Goal: Task Accomplishment & Management: Manage account settings

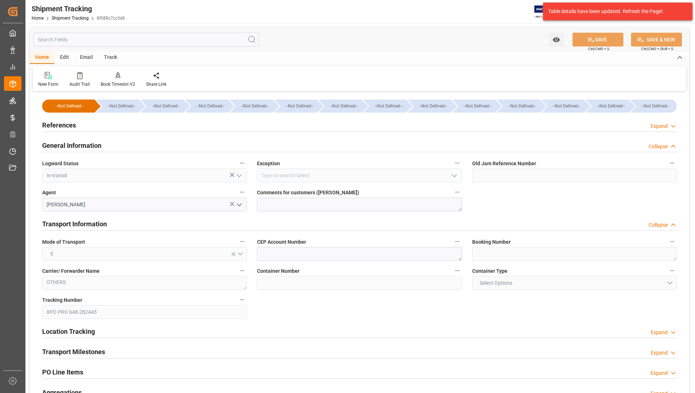
scroll to position [109, 0]
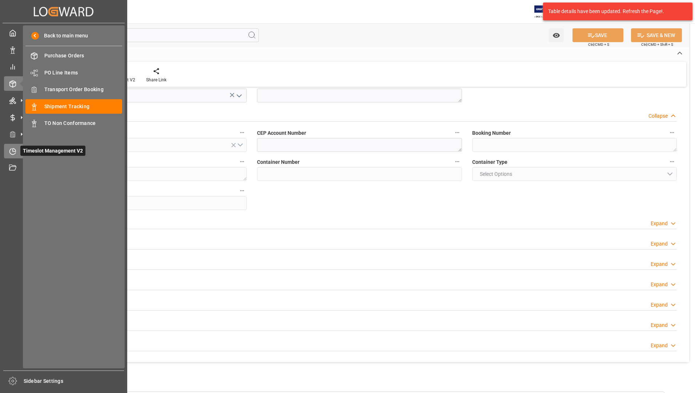
click at [41, 150] on span "Timeslot Management V2" at bounding box center [52, 151] width 65 height 10
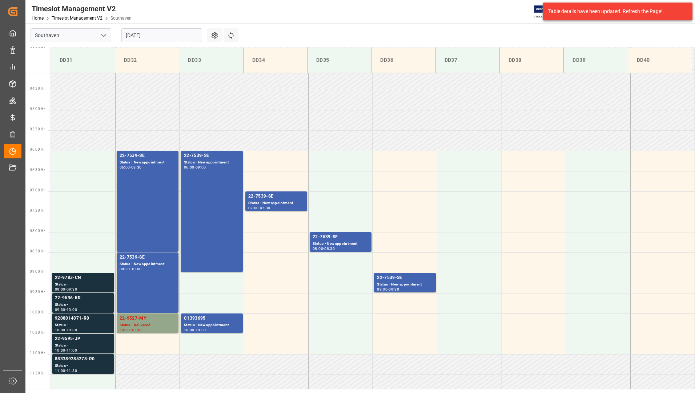
scroll to position [165, 0]
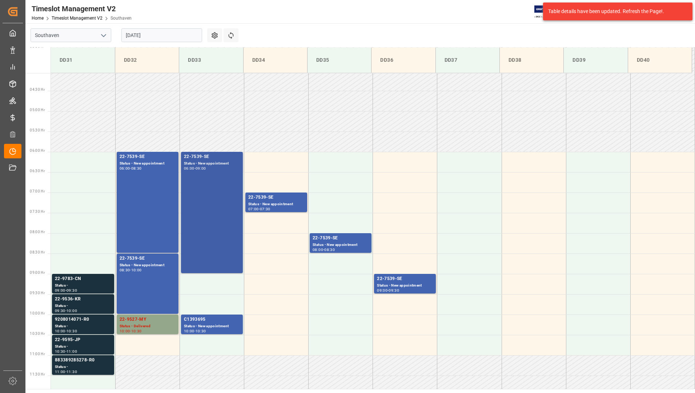
click at [224, 199] on div "22-7539-SE Status - New appointment 06:00 - 09:00" at bounding box center [212, 212] width 56 height 118
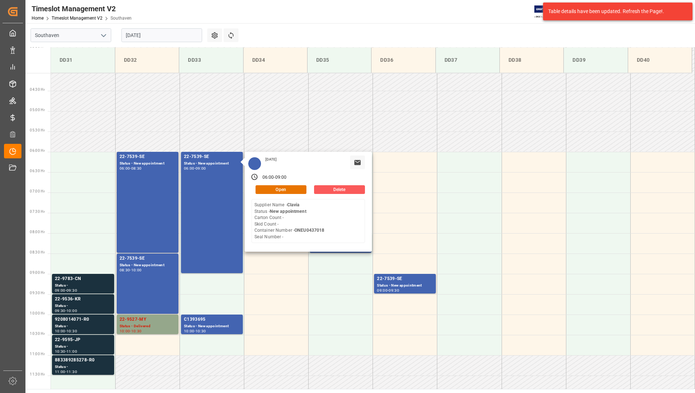
click at [334, 190] on button "Delete" at bounding box center [339, 189] width 51 height 9
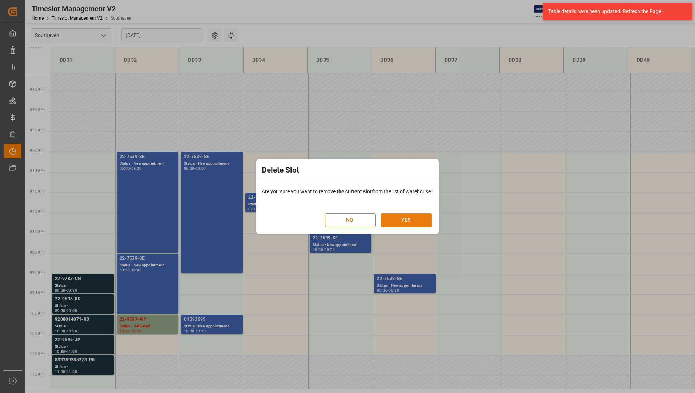
click at [397, 220] on button "YES" at bounding box center [406, 220] width 51 height 14
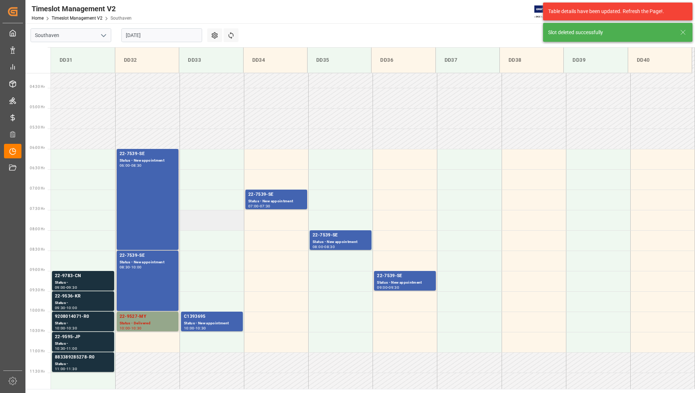
scroll to position [199, 0]
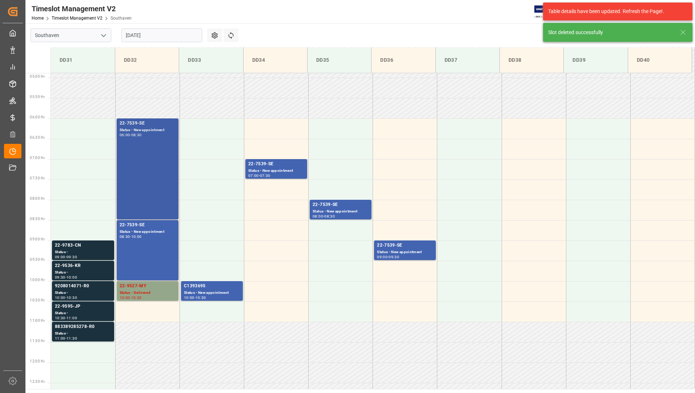
click at [157, 176] on div "22-7539-SE Status - New appointment 06:00 - 08:30" at bounding box center [148, 169] width 56 height 98
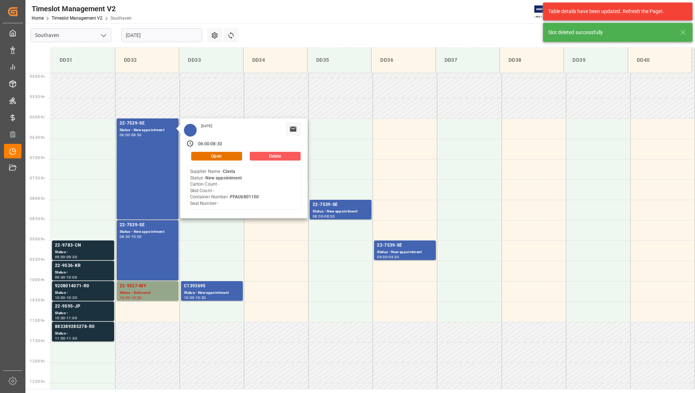
click at [279, 159] on button "Delete" at bounding box center [275, 156] width 51 height 9
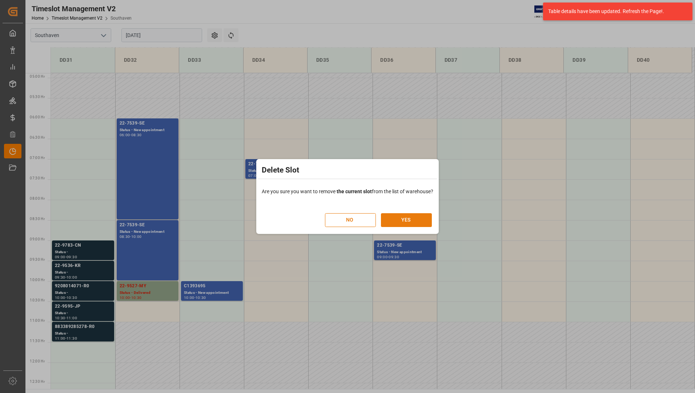
click at [409, 219] on button "YES" at bounding box center [406, 220] width 51 height 14
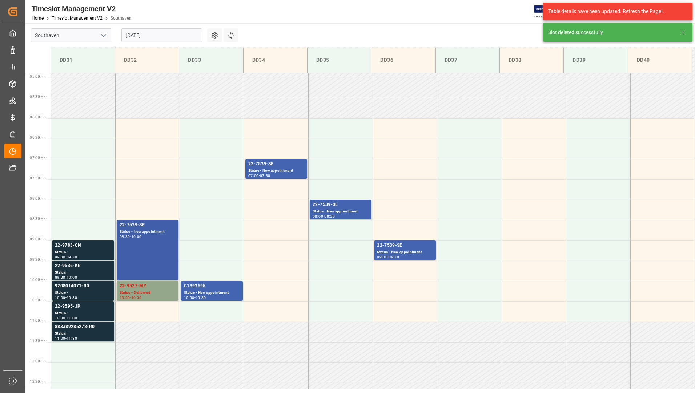
click at [153, 242] on div "22-7539-SE Status - New appointment 08:30 - 10:00" at bounding box center [148, 250] width 56 height 57
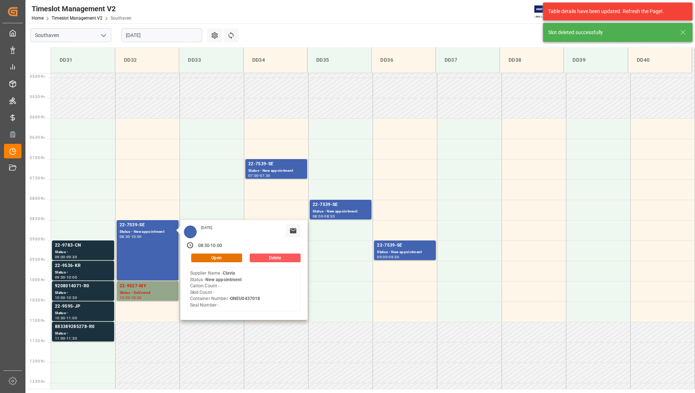
click at [261, 257] on button "Delete" at bounding box center [275, 258] width 51 height 9
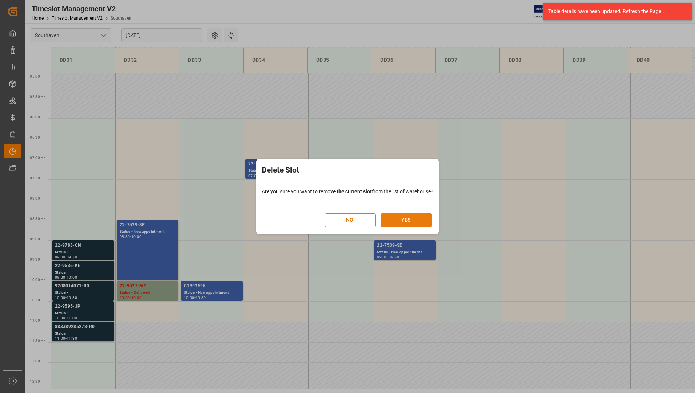
click at [403, 220] on button "YES" at bounding box center [406, 220] width 51 height 14
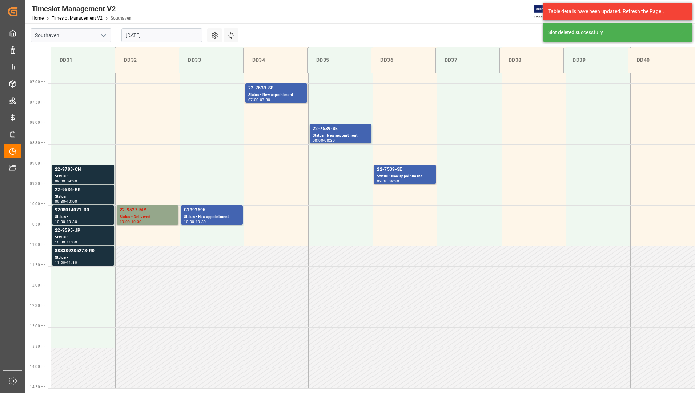
scroll to position [280, 0]
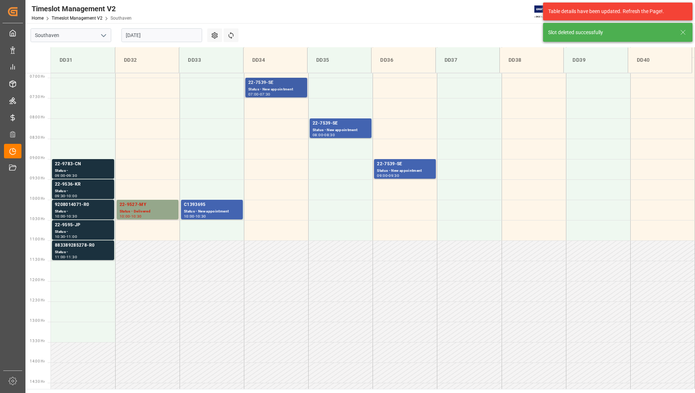
click at [285, 94] on div "07:00 - 07:30" at bounding box center [276, 95] width 56 height 4
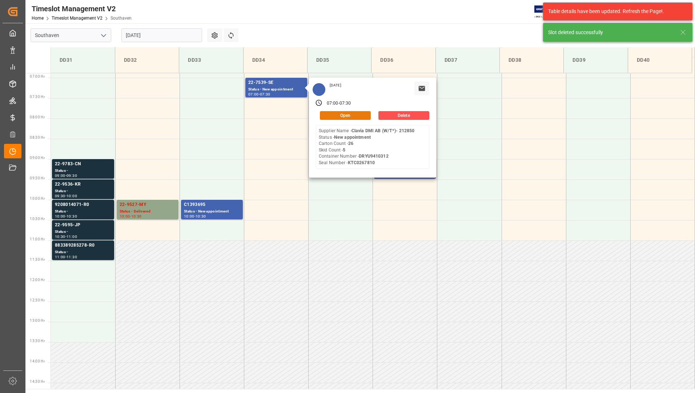
click at [334, 117] on button "Open" at bounding box center [345, 115] width 51 height 9
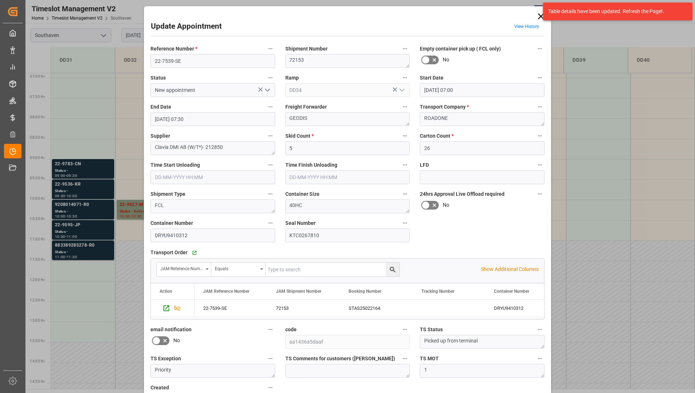
click at [266, 90] on icon "open menu" at bounding box center [267, 90] width 9 height 9
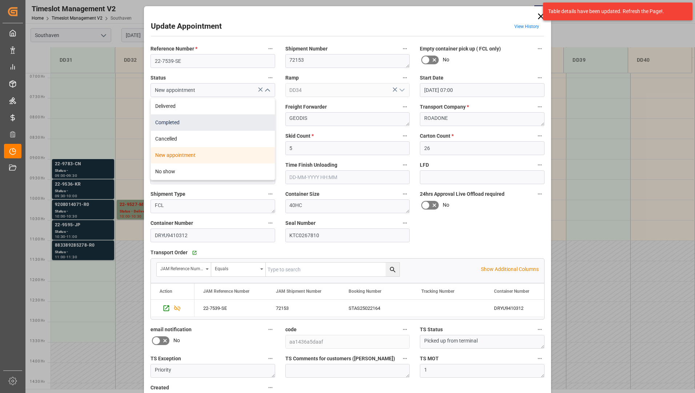
click at [256, 119] on div "Completed" at bounding box center [213, 122] width 124 height 16
type input "Completed"
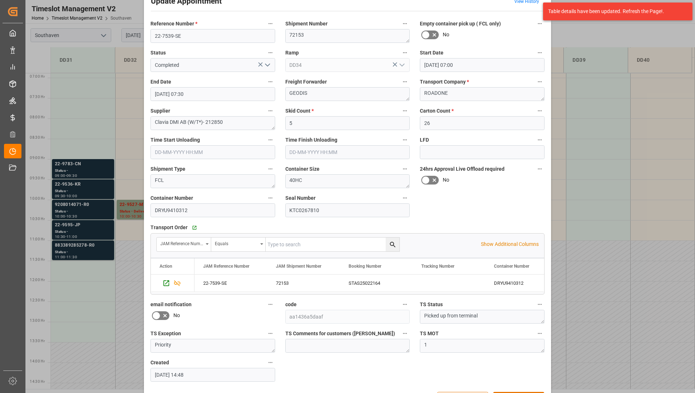
scroll to position [51, 0]
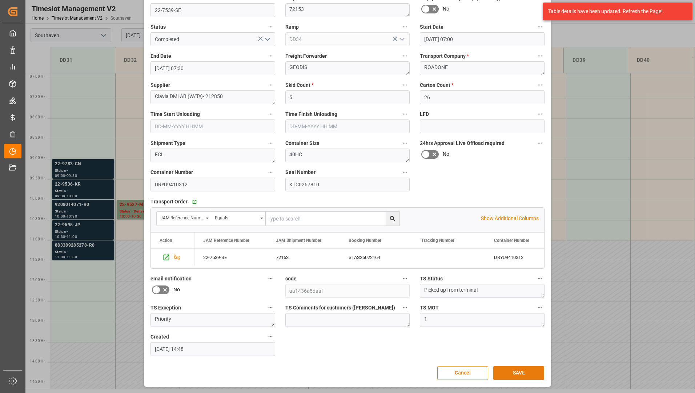
click at [525, 372] on button "SAVE" at bounding box center [518, 373] width 51 height 14
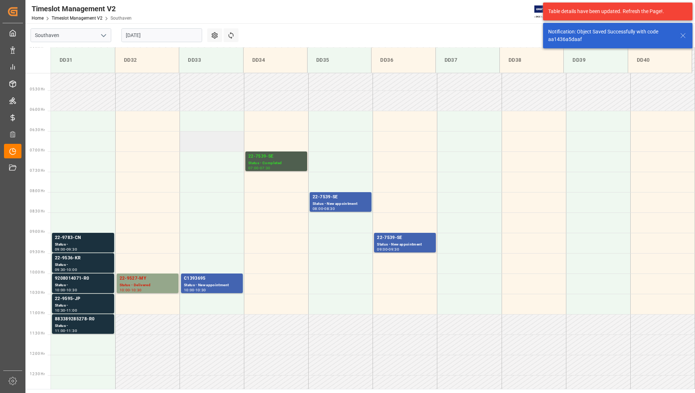
scroll to position [239, 0]
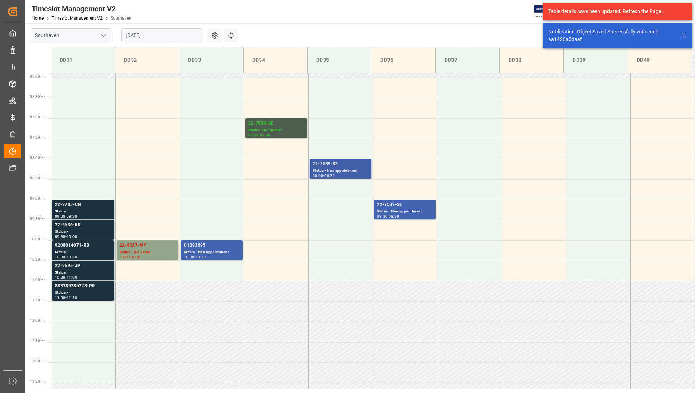
click at [317, 164] on div "22-7539-SE" at bounding box center [341, 164] width 56 height 7
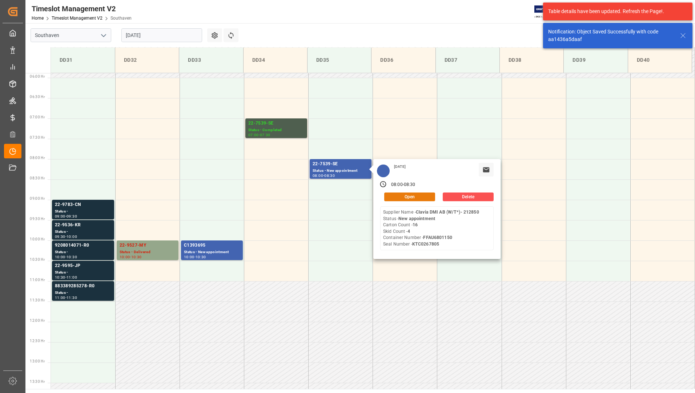
click at [387, 196] on button "Open" at bounding box center [409, 197] width 51 height 9
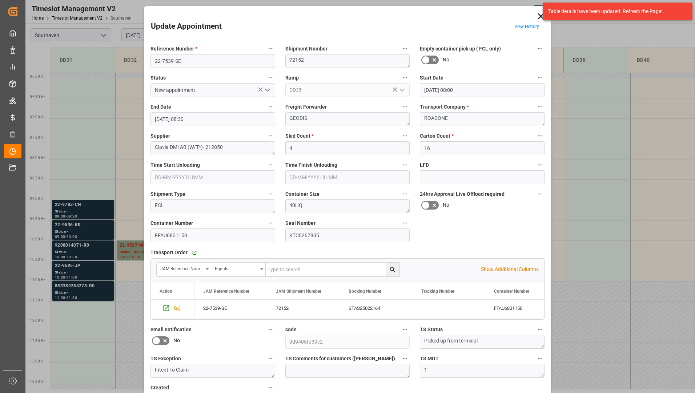
click at [266, 90] on icon "open menu" at bounding box center [267, 90] width 9 height 9
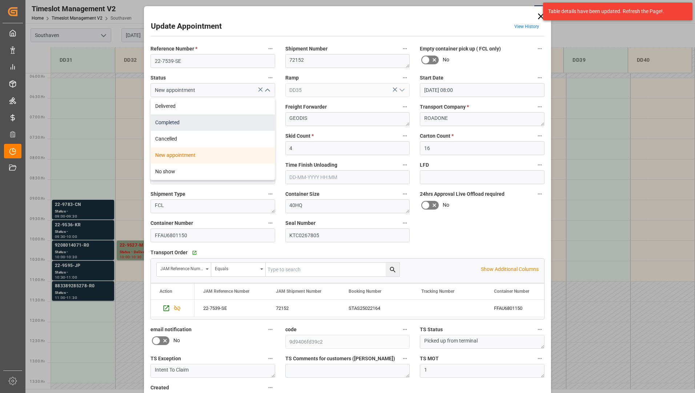
click at [249, 122] on div "Completed" at bounding box center [213, 122] width 124 height 16
type input "Completed"
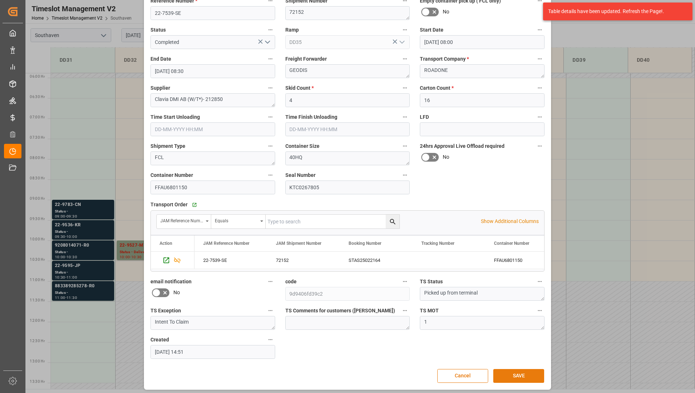
scroll to position [51, 0]
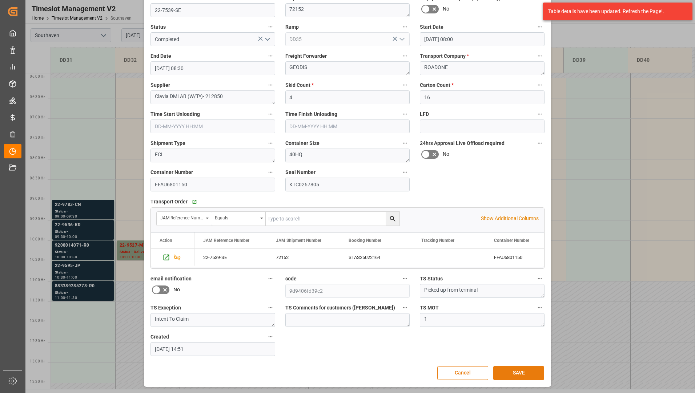
click at [515, 368] on button "SAVE" at bounding box center [518, 373] width 51 height 14
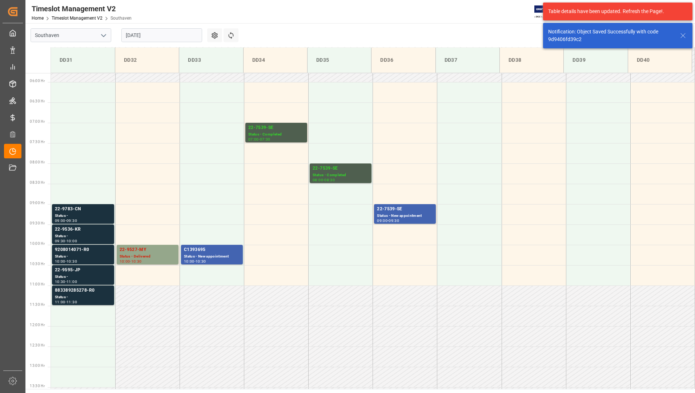
scroll to position [280, 0]
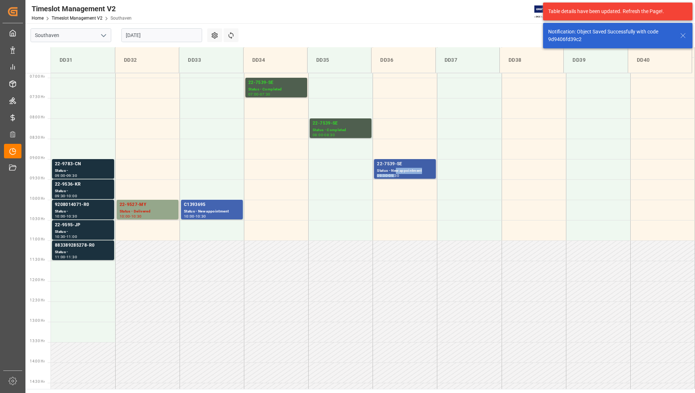
click at [396, 173] on div "22-7539-SE Status - New appointment 09:00 - 09:30" at bounding box center [405, 169] width 56 height 17
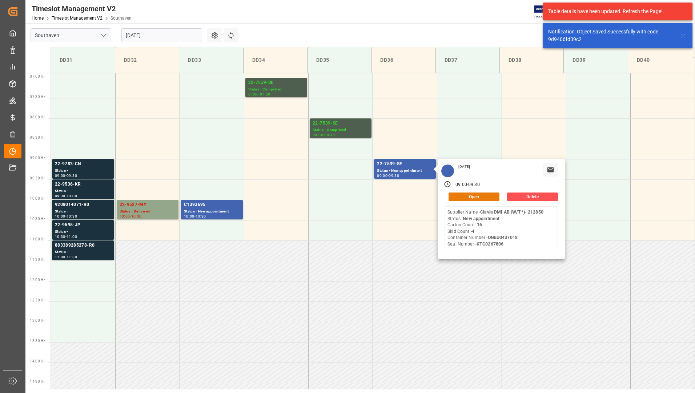
click at [462, 198] on button "Open" at bounding box center [473, 197] width 51 height 9
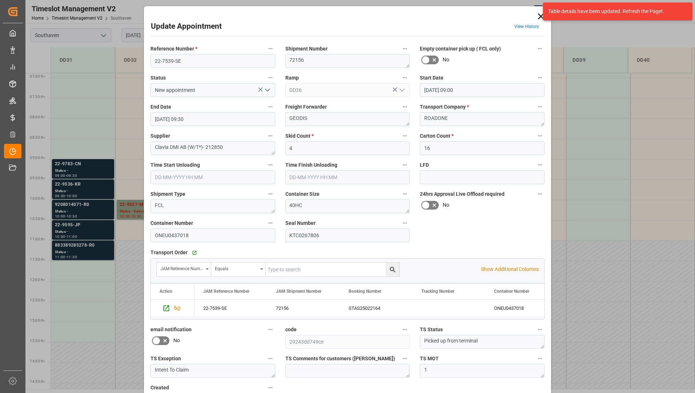
click at [263, 90] on icon "open menu" at bounding box center [267, 90] width 9 height 9
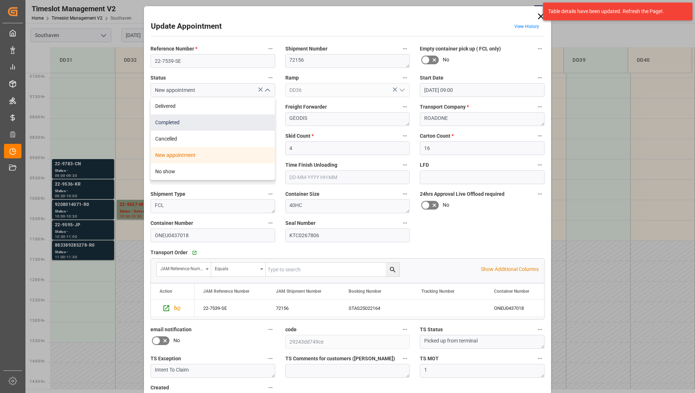
click at [238, 118] on div "Completed" at bounding box center [213, 122] width 124 height 16
type input "Completed"
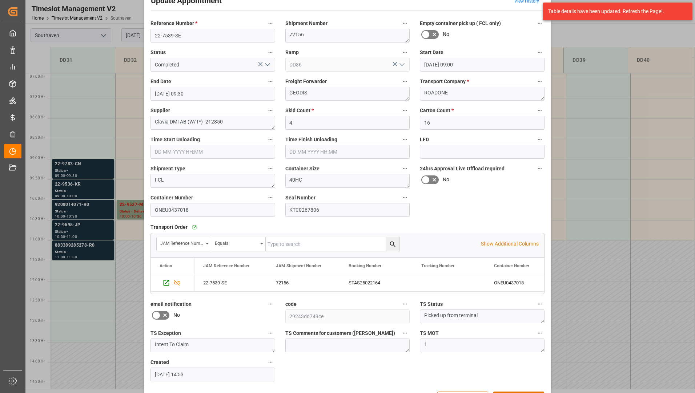
scroll to position [51, 0]
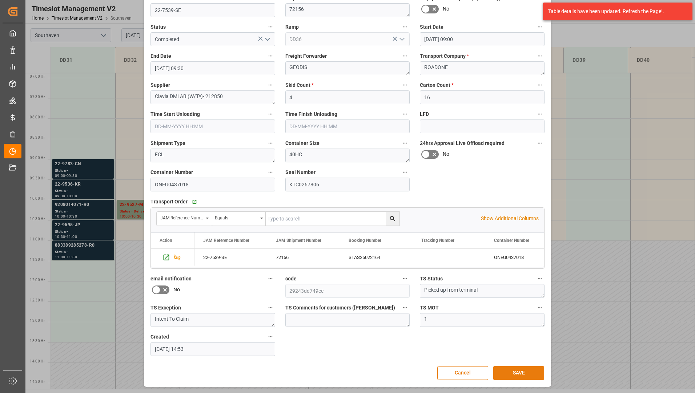
click at [500, 368] on button "SAVE" at bounding box center [518, 373] width 51 height 14
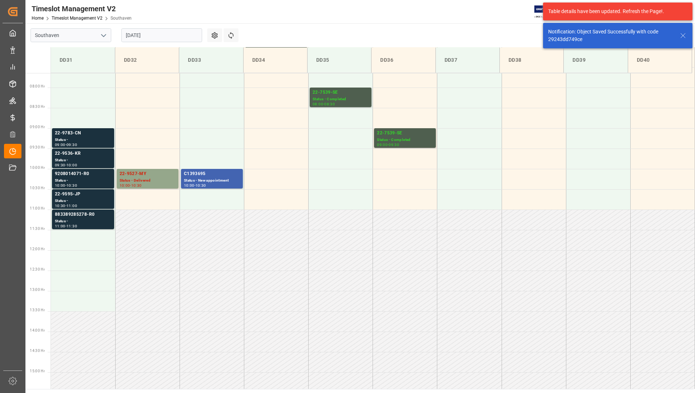
scroll to position [321, 0]
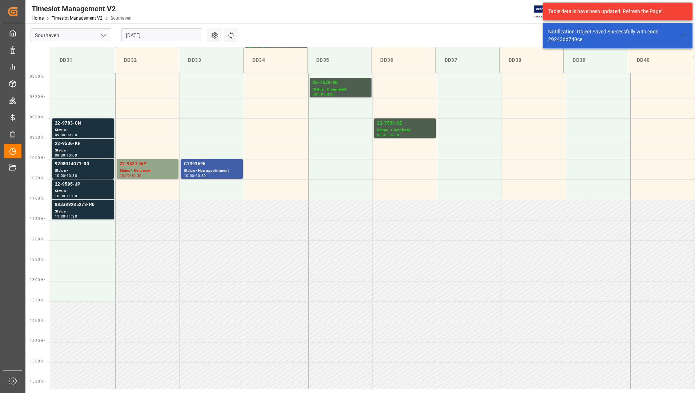
click at [204, 171] on div "Status - New appointment" at bounding box center [212, 171] width 56 height 6
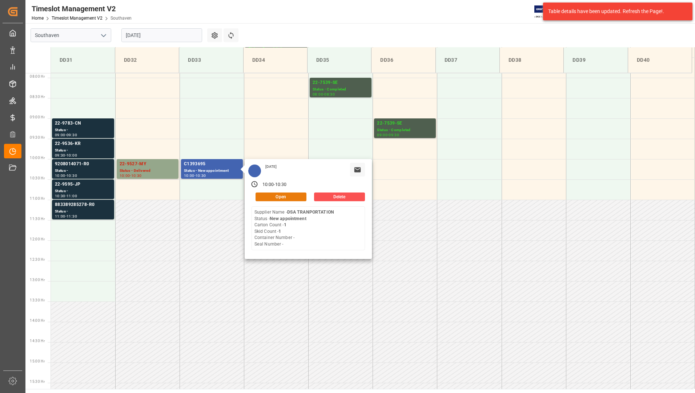
click at [266, 196] on button "Open" at bounding box center [280, 197] width 51 height 9
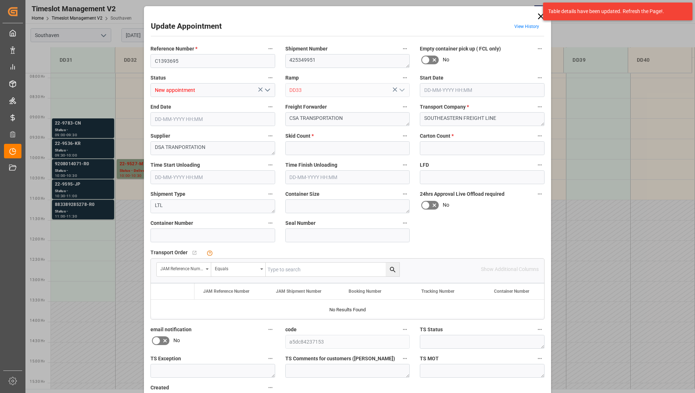
type input "1"
type input "[DATE] 10:00"
type input "[DATE] 10:30"
type input "[DATE] 14:27"
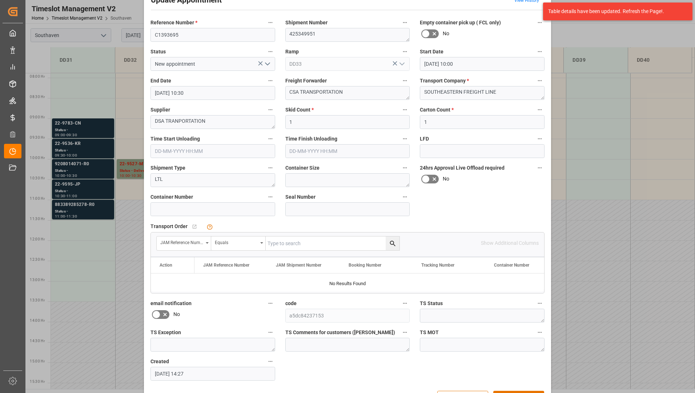
scroll to position [51, 0]
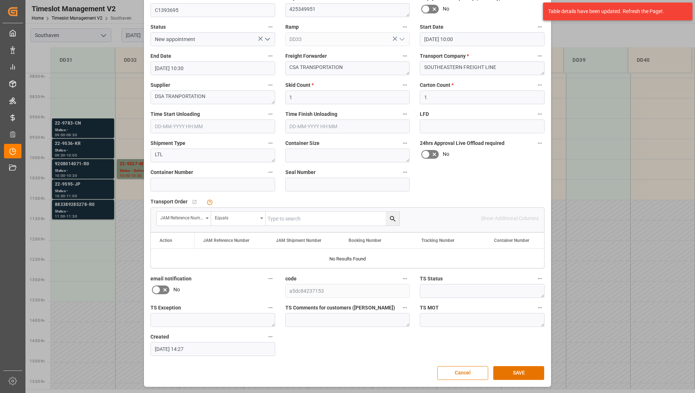
click at [265, 39] on polyline "open menu" at bounding box center [267, 39] width 4 height 2
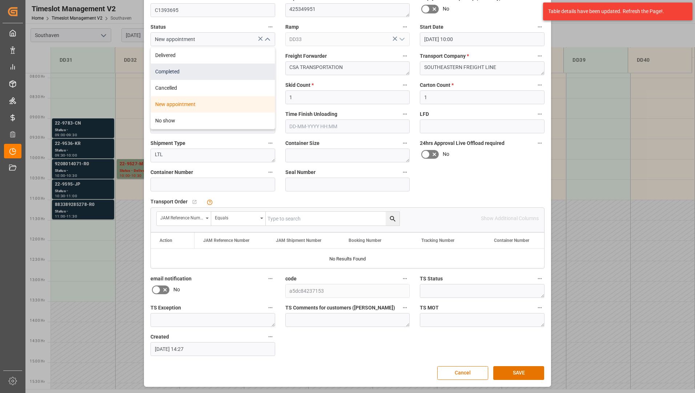
click at [249, 67] on div "Completed" at bounding box center [213, 72] width 124 height 16
type input "Completed"
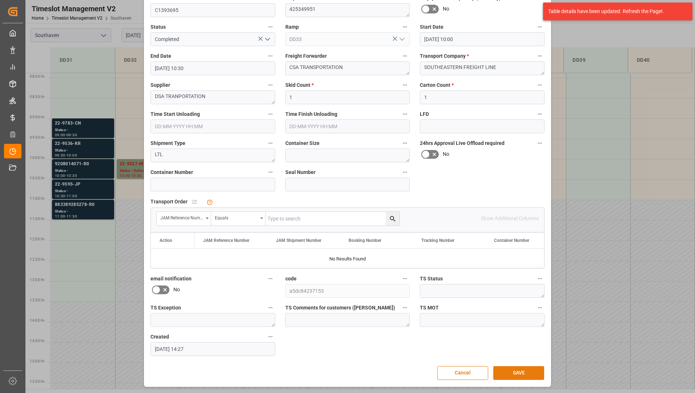
click at [534, 372] on button "SAVE" at bounding box center [518, 373] width 51 height 14
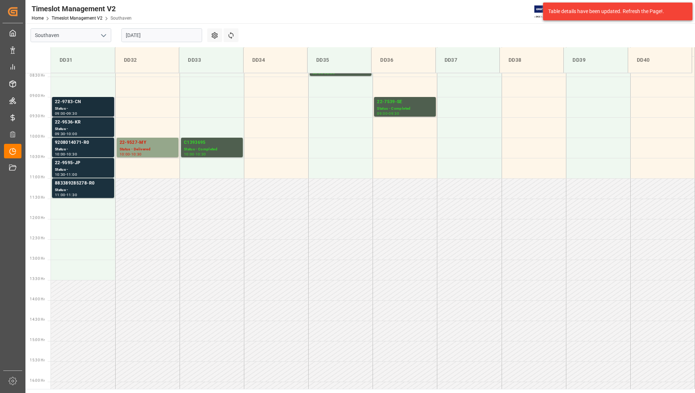
scroll to position [325, 0]
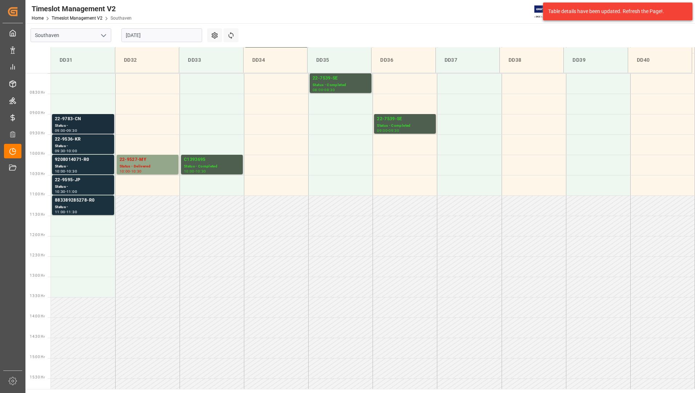
click at [90, 121] on div "22-9783-CN" at bounding box center [83, 119] width 56 height 7
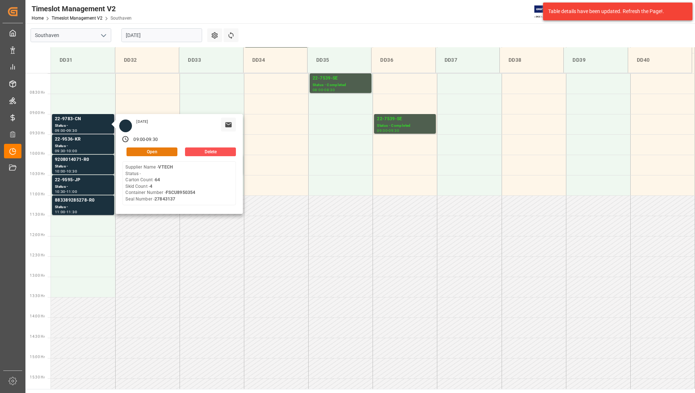
click at [135, 154] on button "Open" at bounding box center [151, 152] width 51 height 9
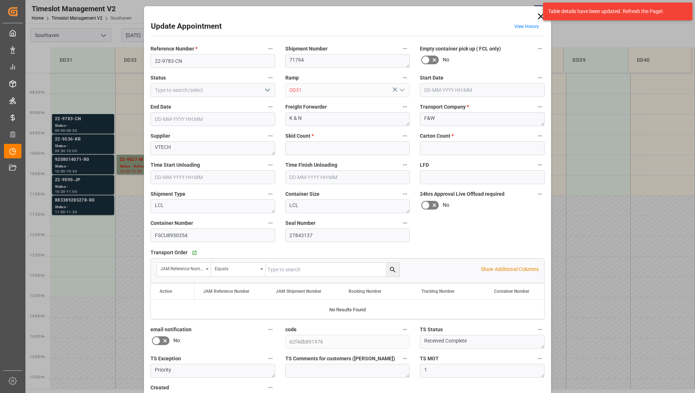
type input "4"
type input "64"
type input "[DATE] 09:00"
type input "[DATE] 09:30"
type input "[DATE] 13:45"
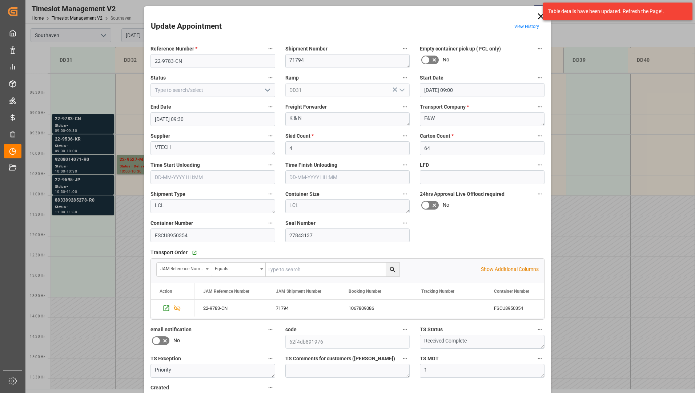
click at [261, 90] on button "open menu" at bounding box center [266, 90] width 11 height 11
click at [246, 121] on div "Completed" at bounding box center [213, 122] width 124 height 16
type input "Completed"
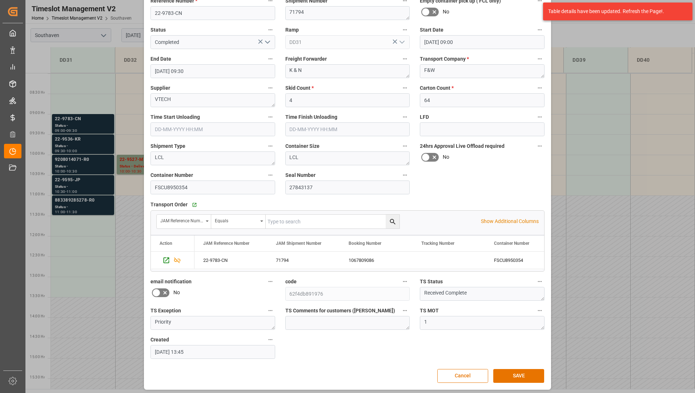
scroll to position [51, 0]
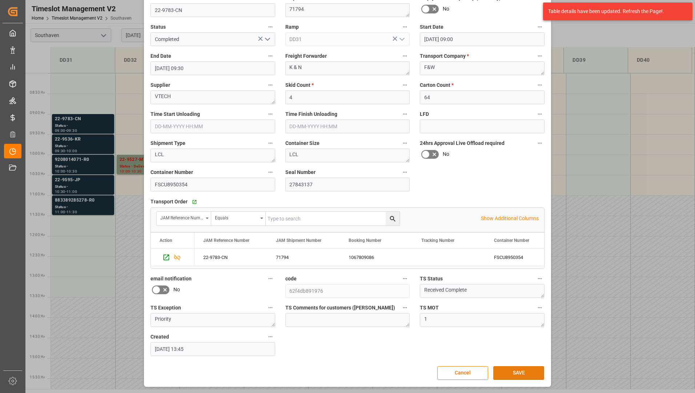
click at [510, 375] on button "SAVE" at bounding box center [518, 373] width 51 height 14
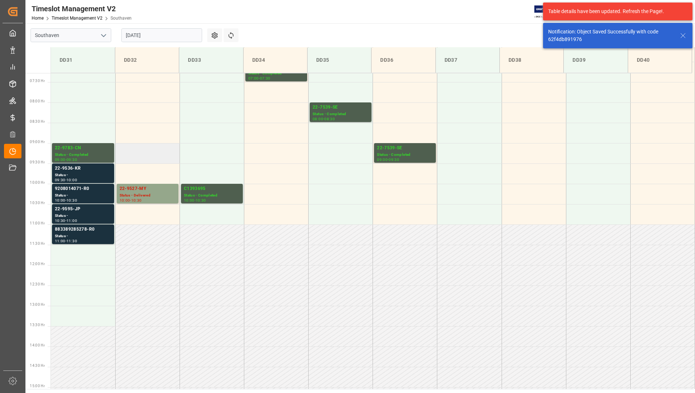
scroll to position [285, 0]
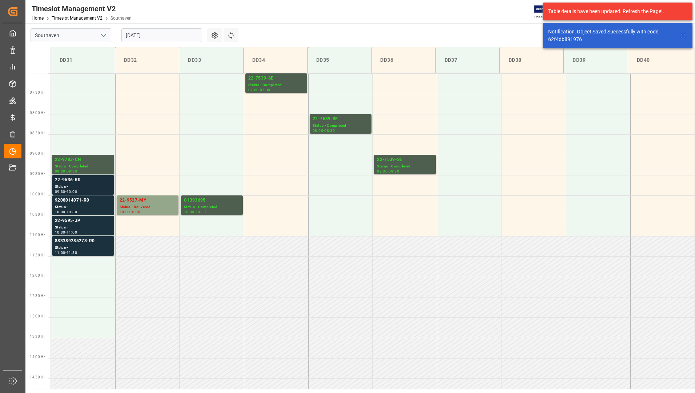
click at [81, 188] on div "Status -" at bounding box center [83, 187] width 56 height 6
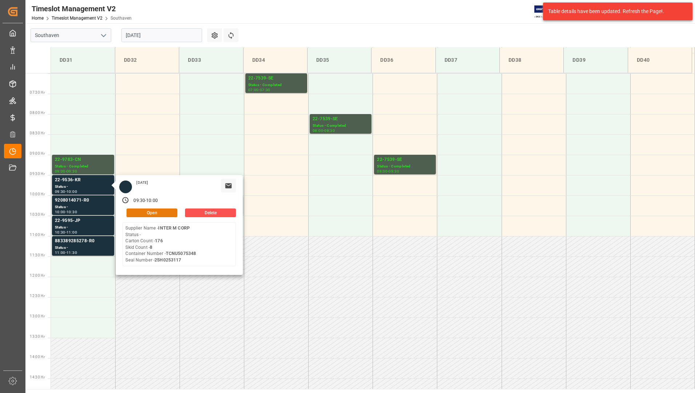
click at [162, 213] on button "Open" at bounding box center [151, 213] width 51 height 9
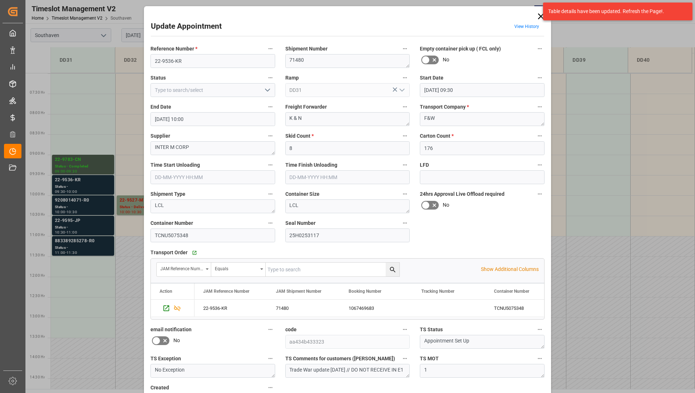
click at [268, 91] on icon "open menu" at bounding box center [267, 90] width 9 height 9
click at [239, 126] on div "Completed" at bounding box center [213, 122] width 124 height 16
type input "Completed"
drag, startPoint x: 152, startPoint y: 59, endPoint x: 171, endPoint y: 63, distance: 19.7
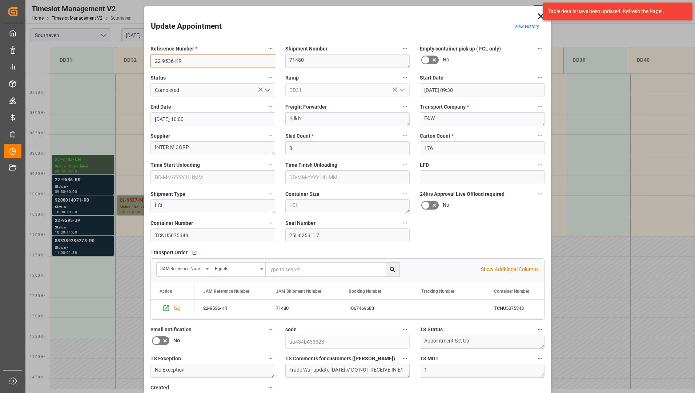
click at [184, 61] on input "22-9536-KR" at bounding box center [212, 61] width 125 height 14
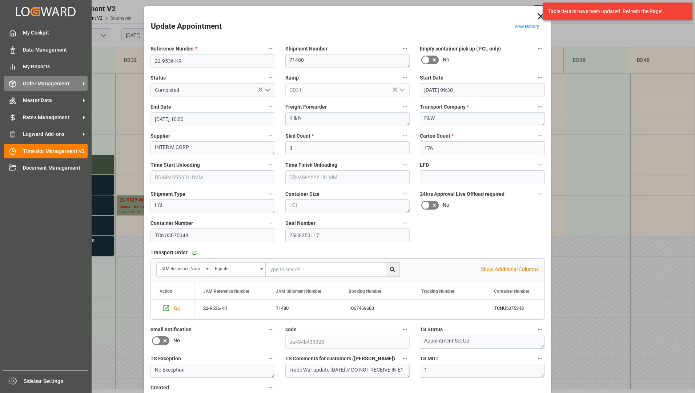
click at [30, 81] on span "Order Management" at bounding box center [51, 84] width 57 height 8
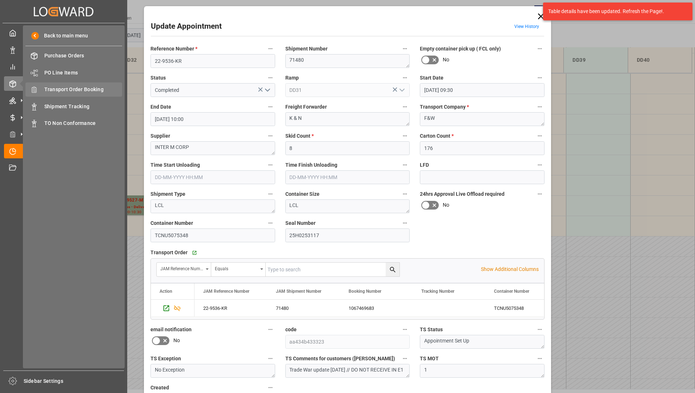
click at [81, 91] on span "Transport Order Booking" at bounding box center [83, 90] width 78 height 8
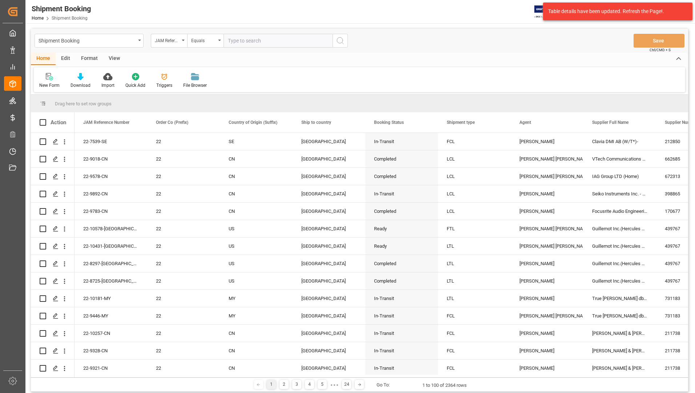
click at [251, 40] on input "text" at bounding box center [277, 41] width 109 height 14
type input "22-9536-KR"
click at [339, 42] on icon "search button" at bounding box center [340, 40] width 9 height 9
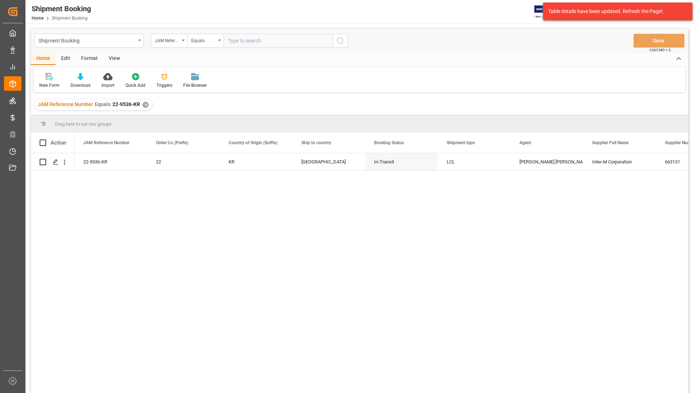
click at [251, 37] on input "text" at bounding box center [277, 41] width 109 height 14
paste input "22-9536-KR"
type input "22-9536-KR"
click at [346, 41] on button "search button" at bounding box center [340, 41] width 15 height 14
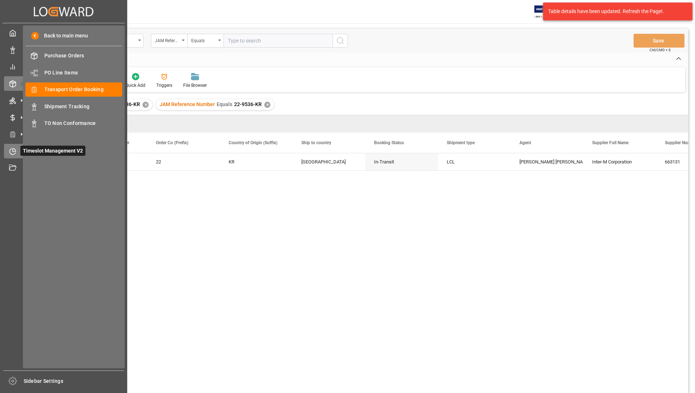
click at [38, 148] on span "Timeslot Management V2" at bounding box center [52, 151] width 65 height 10
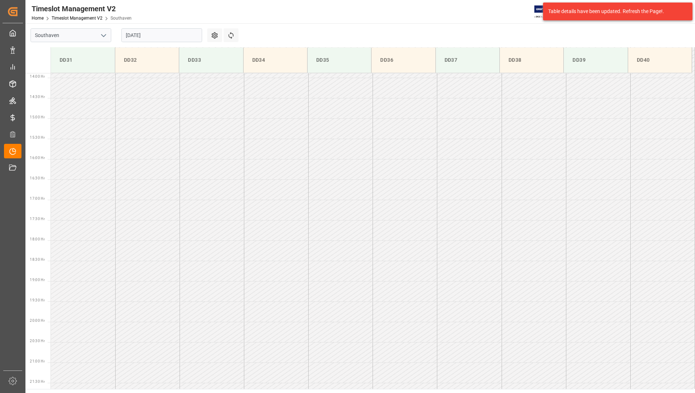
scroll to position [347, 0]
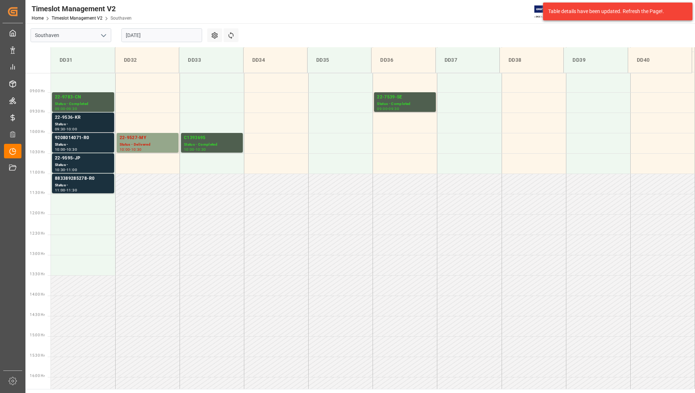
click at [72, 117] on div "22-9536-KR" at bounding box center [83, 117] width 56 height 7
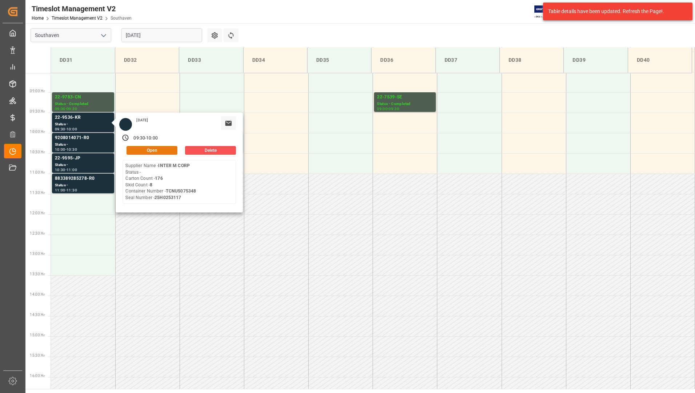
click at [140, 149] on button "Open" at bounding box center [151, 150] width 51 height 9
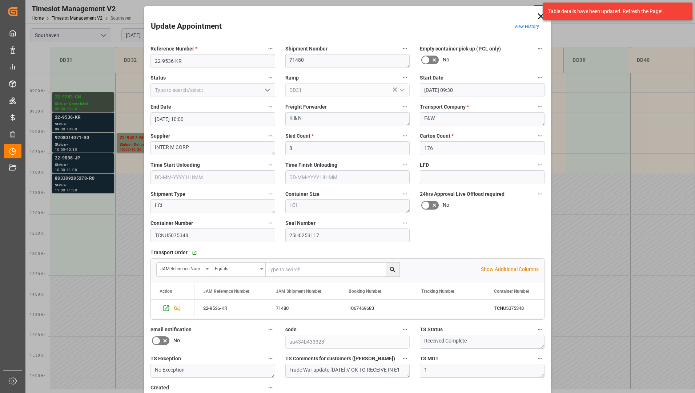
click at [264, 88] on icon "open menu" at bounding box center [267, 90] width 9 height 9
click at [236, 118] on div "Completed" at bounding box center [213, 122] width 124 height 16
type input "Completed"
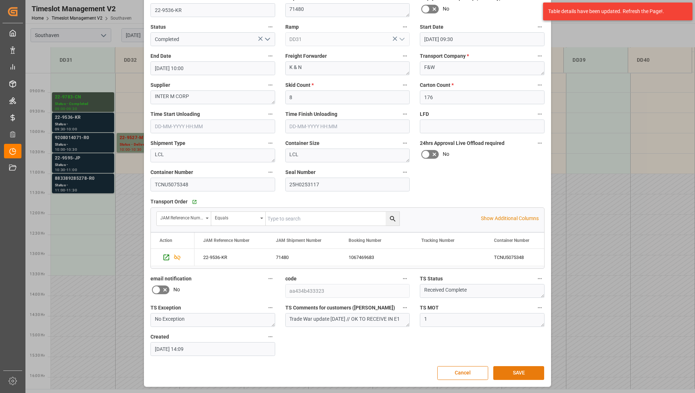
click at [522, 370] on button "SAVE" at bounding box center [518, 373] width 51 height 14
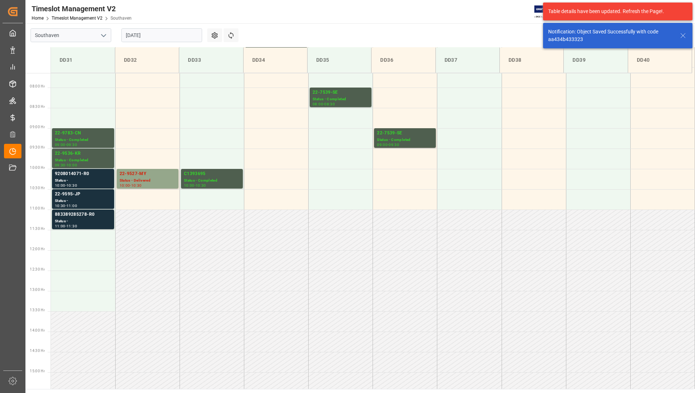
scroll to position [321, 0]
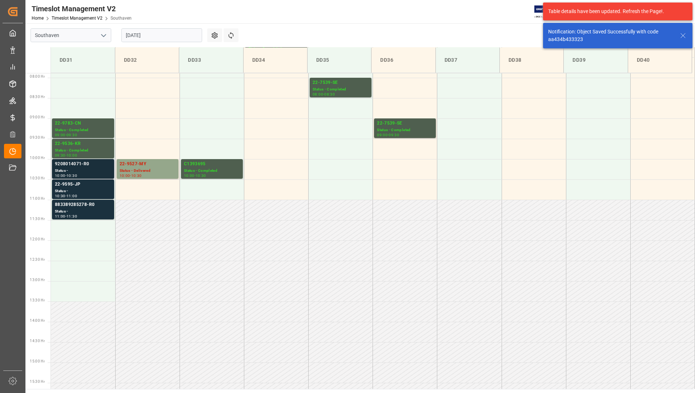
click at [88, 165] on div "9208014071-R0" at bounding box center [83, 164] width 56 height 7
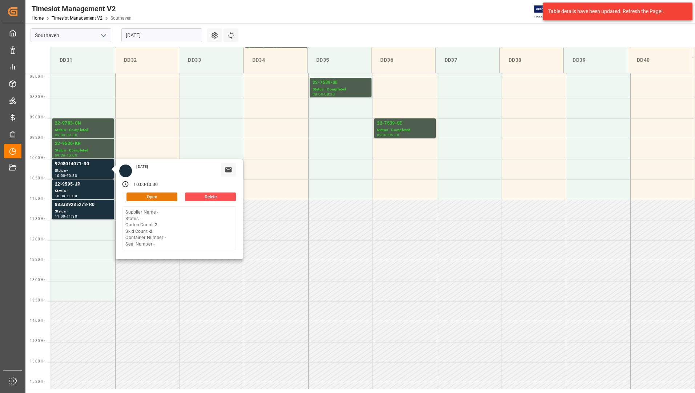
click at [150, 197] on button "Open" at bounding box center [151, 197] width 51 height 9
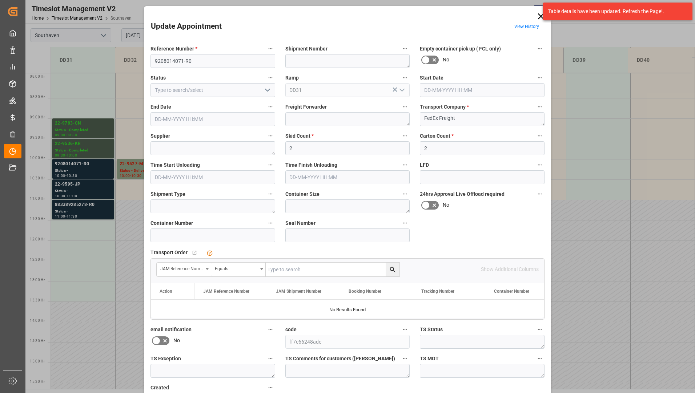
type input "[DATE] 10:00"
type input "[DATE] 10:30"
type input "[DATE] 17:25"
click at [264, 87] on icon "open menu" at bounding box center [267, 90] width 9 height 9
click at [240, 129] on div "Completed" at bounding box center [213, 122] width 124 height 16
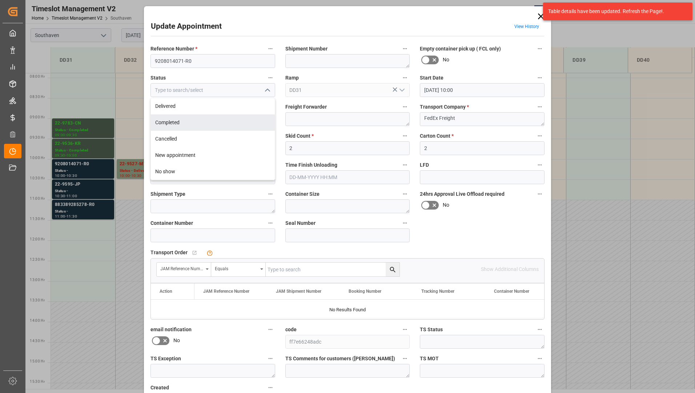
type input "Completed"
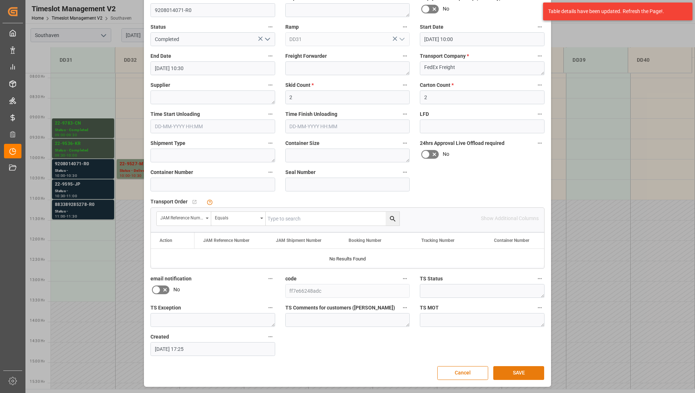
click at [504, 370] on button "SAVE" at bounding box center [518, 373] width 51 height 14
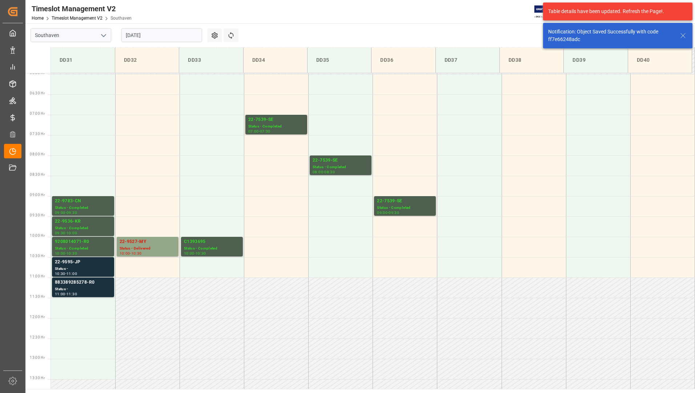
scroll to position [362, 0]
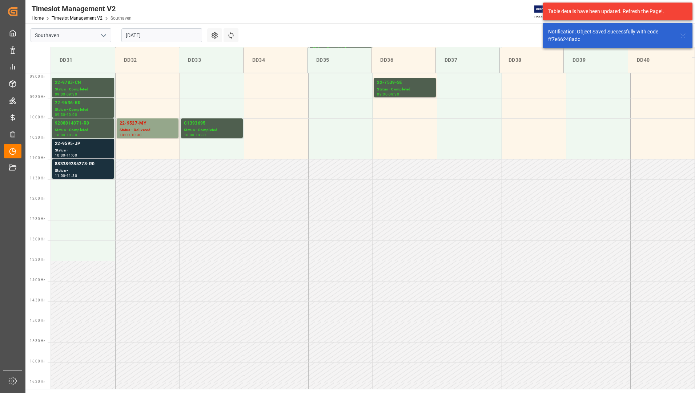
click at [85, 155] on div "10:30 - 11:00" at bounding box center [83, 156] width 56 height 4
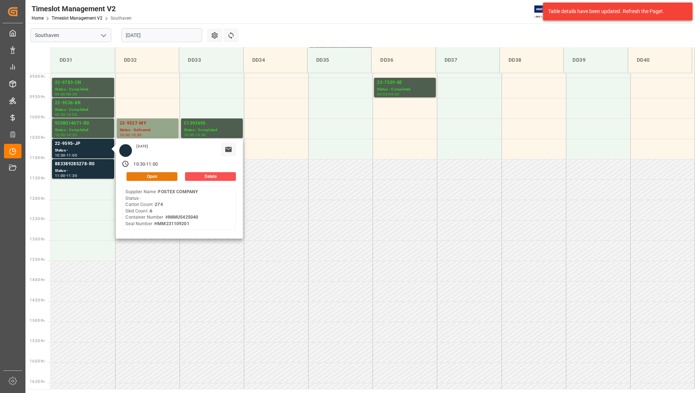
click at [133, 176] on button "Open" at bounding box center [151, 176] width 51 height 9
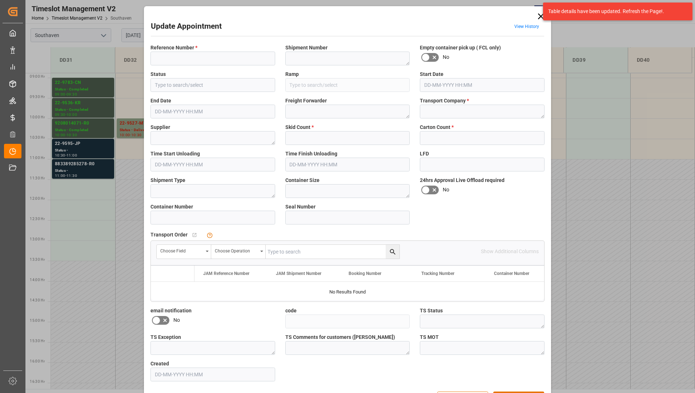
type input "22-9595-JP"
type textarea "71934"
type input "DD31"
type textarea "K & N"
type textarea "F&W"
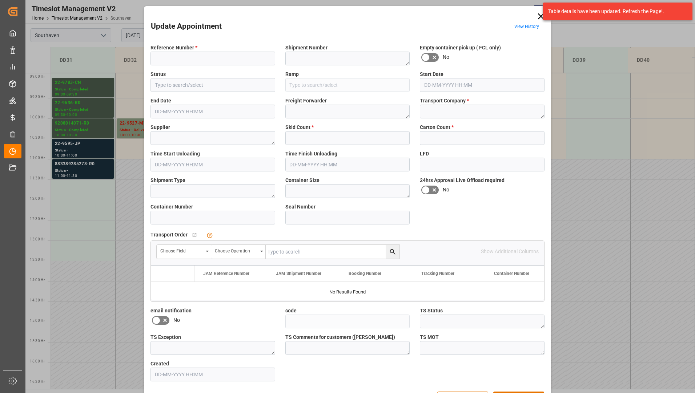
type textarea "FOSTEX COMPANY"
type textarea "LCL"
type input "HMMU5425040"
type input "HMM231109201"
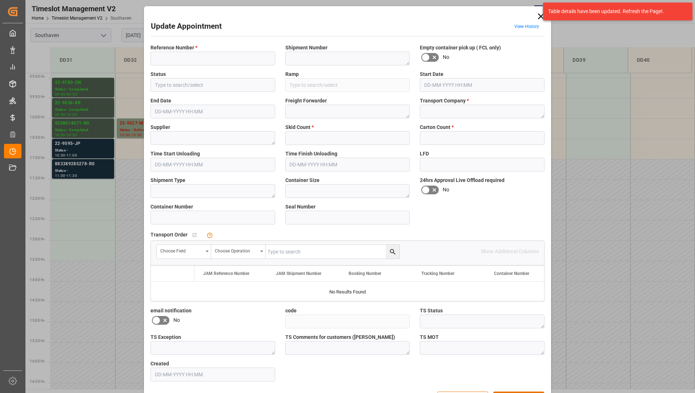
type input "a94321be60f0"
type textarea "Appointment Set Up"
type textarea "No Exception"
type textarea "Trade War update [DATE] // DO NOT RECEIVE IN E1"
type textarea "1"
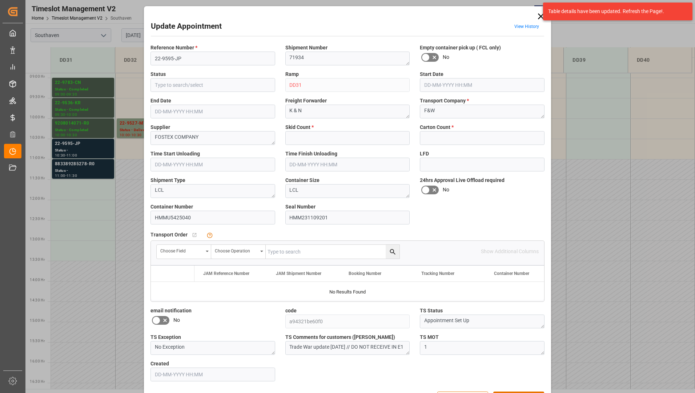
type input "6"
type input "274"
type input "[DATE] 10:30"
type input "[DATE] 11:00"
type input "[DATE] 16:25"
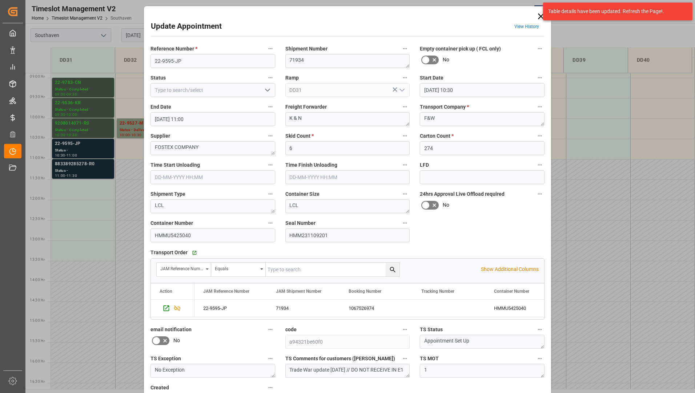
click at [538, 14] on icon at bounding box center [541, 16] width 6 height 6
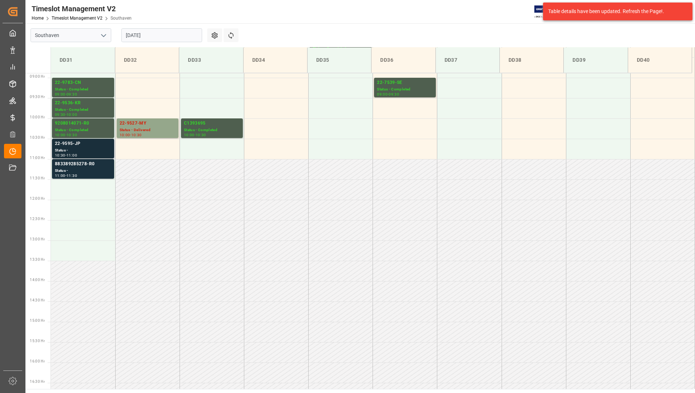
click at [93, 148] on div "Status -" at bounding box center [83, 151] width 56 height 6
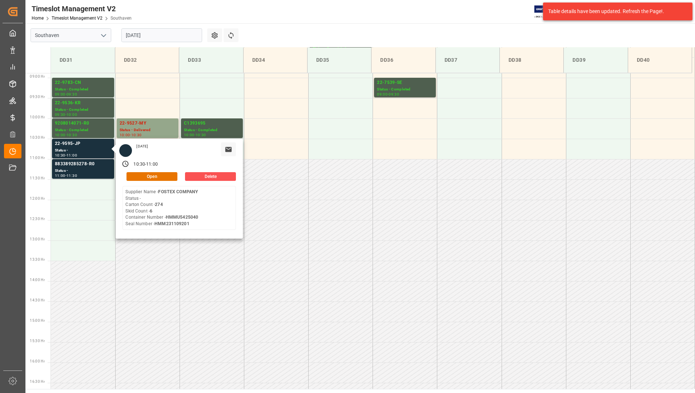
click at [130, 170] on div "[DATE] 10:30 - 11:00 Open Delete Supplier Name - FOSTEX COMPANY Status - Carton…" at bounding box center [179, 189] width 127 height 100
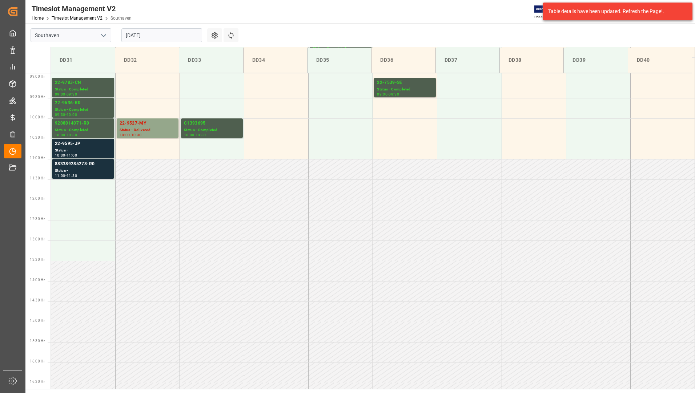
click at [133, 179] on td at bounding box center [147, 169] width 64 height 20
click at [94, 148] on div "Status -" at bounding box center [83, 151] width 56 height 6
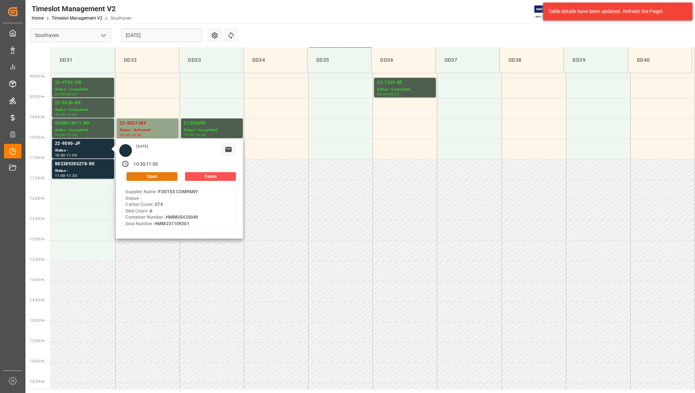
click at [140, 176] on button "Open" at bounding box center [151, 176] width 51 height 9
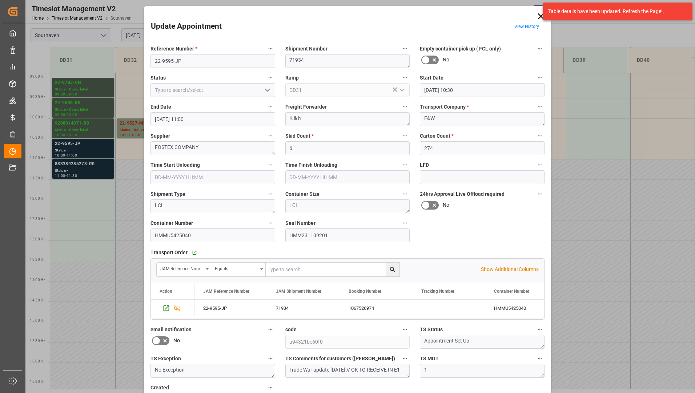
click at [266, 86] on icon "open menu" at bounding box center [267, 90] width 9 height 9
click at [235, 117] on div "Completed" at bounding box center [213, 122] width 124 height 16
type input "Completed"
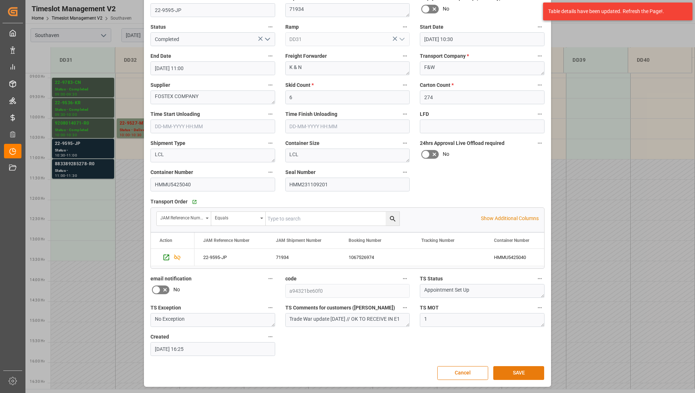
click at [528, 372] on button "SAVE" at bounding box center [518, 373] width 51 height 14
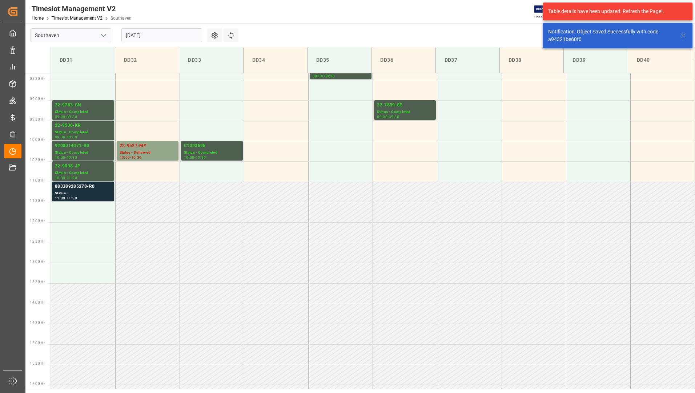
scroll to position [362, 0]
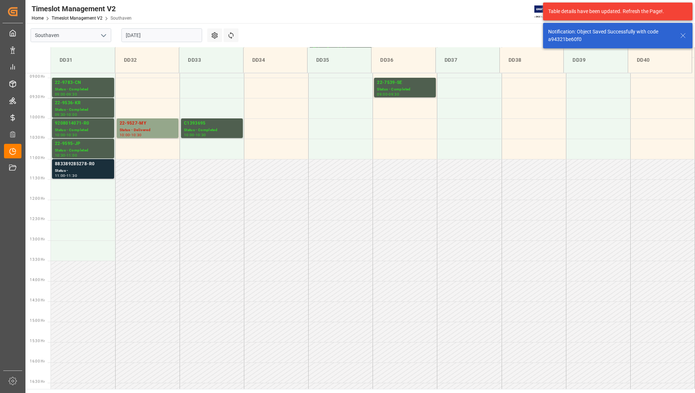
click at [94, 168] on div "Status -" at bounding box center [83, 171] width 56 height 6
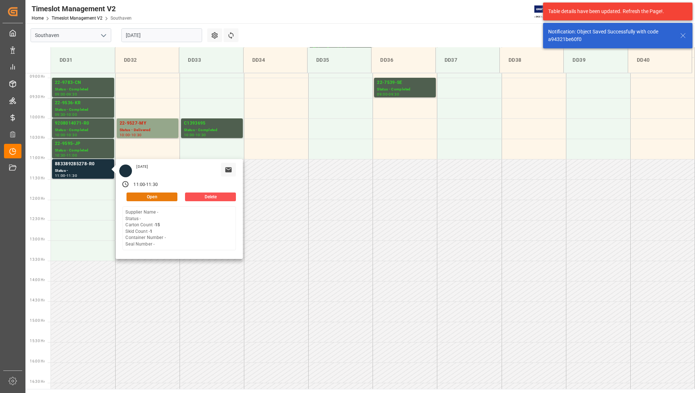
click at [146, 196] on button "Open" at bounding box center [151, 197] width 51 height 9
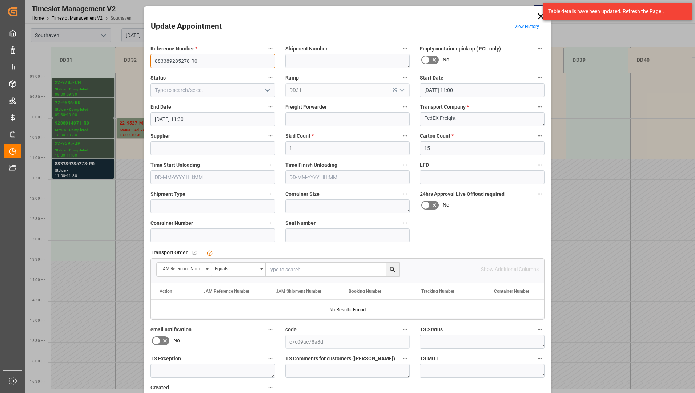
click at [248, 59] on input "883389285278-R0" at bounding box center [212, 61] width 125 height 14
click at [215, 90] on input at bounding box center [212, 90] width 125 height 14
click at [270, 88] on icon "open menu" at bounding box center [267, 90] width 9 height 9
click at [226, 123] on div "Completed" at bounding box center [213, 122] width 124 height 16
type input "Completed"
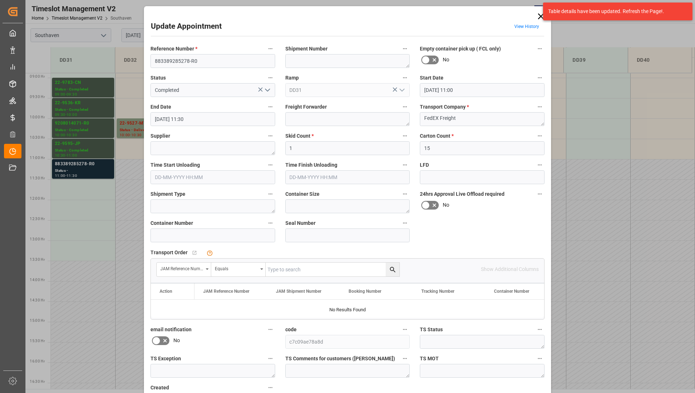
scroll to position [51, 0]
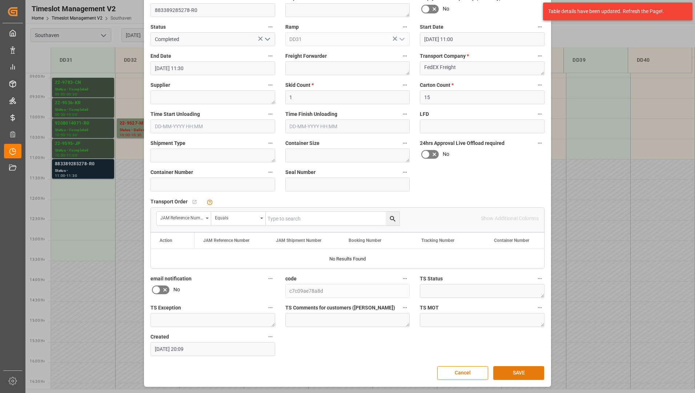
click at [519, 368] on button "SAVE" at bounding box center [518, 373] width 51 height 14
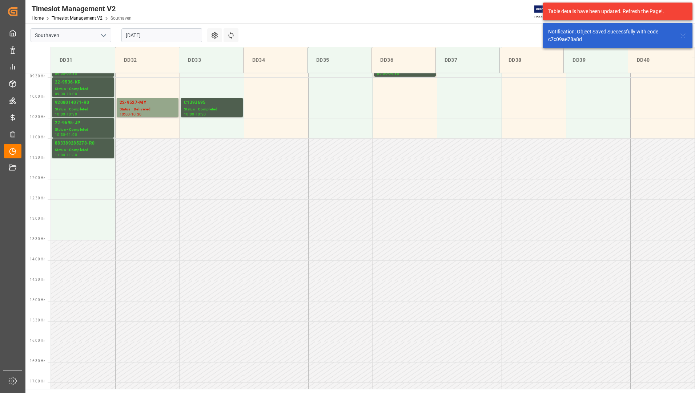
scroll to position [402, 0]
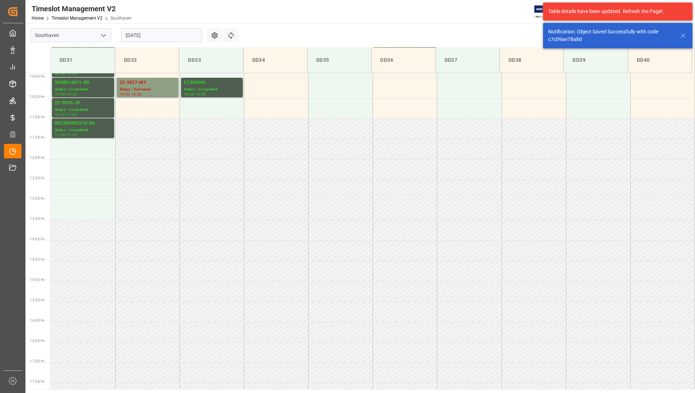
click at [161, 89] on div "Status - Delivered" at bounding box center [148, 89] width 56 height 6
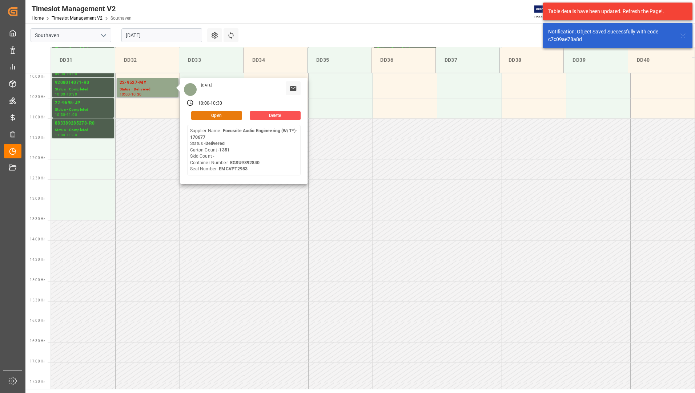
click at [208, 113] on button "Open" at bounding box center [216, 115] width 51 height 9
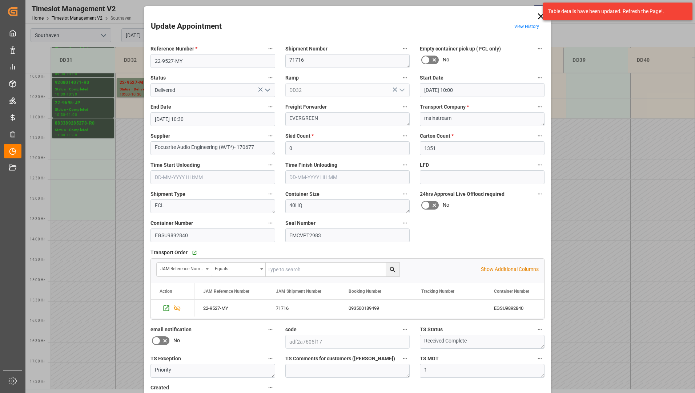
click at [269, 87] on icon "open menu" at bounding box center [267, 90] width 9 height 9
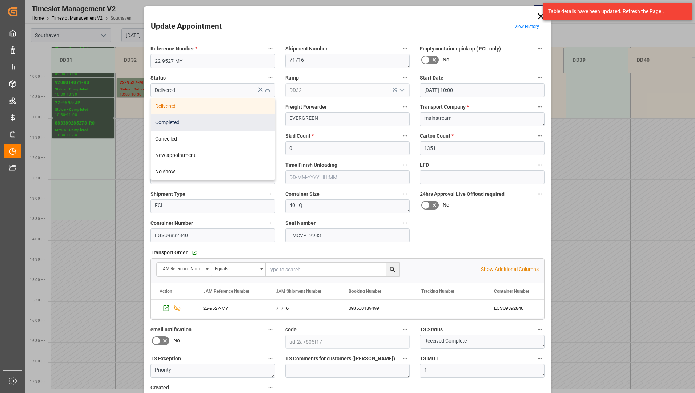
click at [215, 121] on div "Completed" at bounding box center [213, 122] width 124 height 16
type input "Completed"
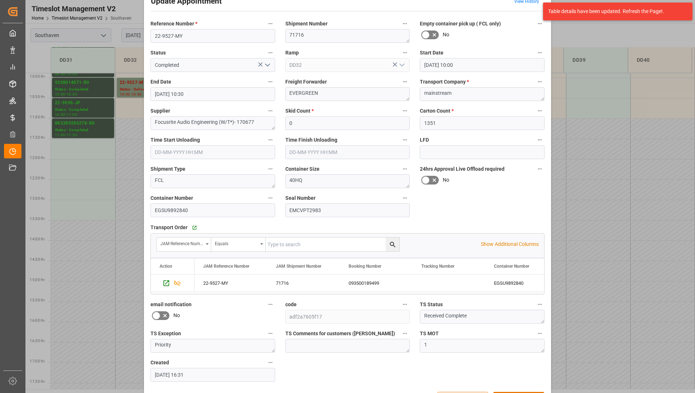
scroll to position [51, 0]
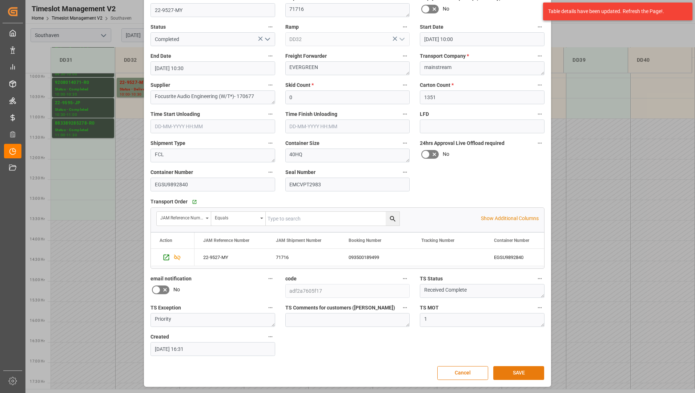
click at [510, 370] on button "SAVE" at bounding box center [518, 373] width 51 height 14
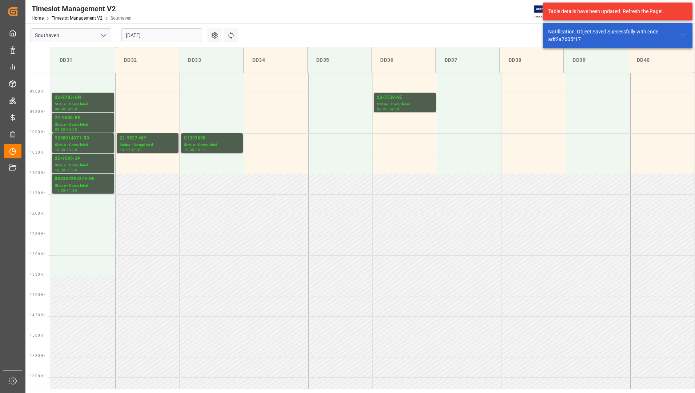
scroll to position [362, 0]
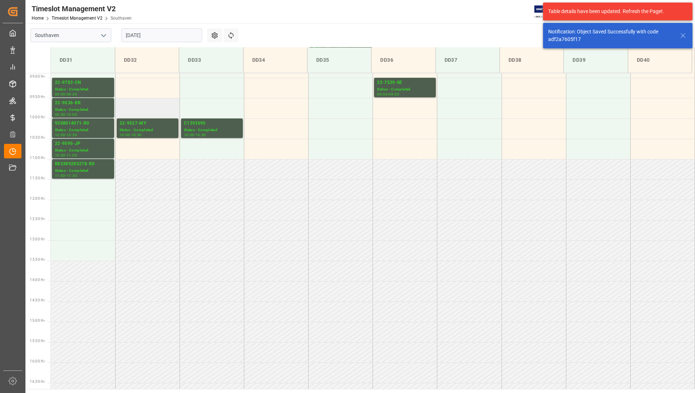
click at [146, 118] on td at bounding box center [147, 108] width 64 height 20
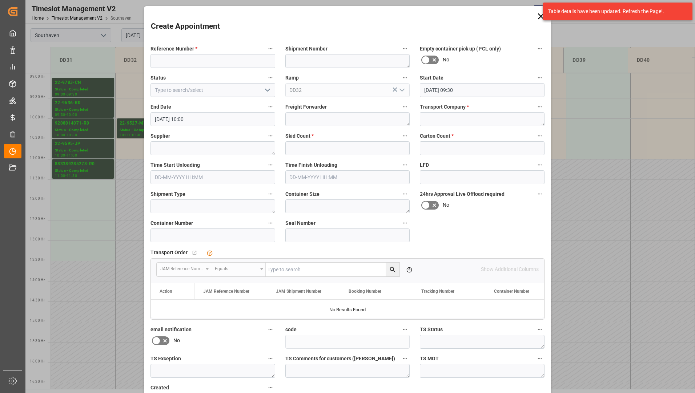
click at [539, 15] on icon at bounding box center [541, 16] width 6 height 6
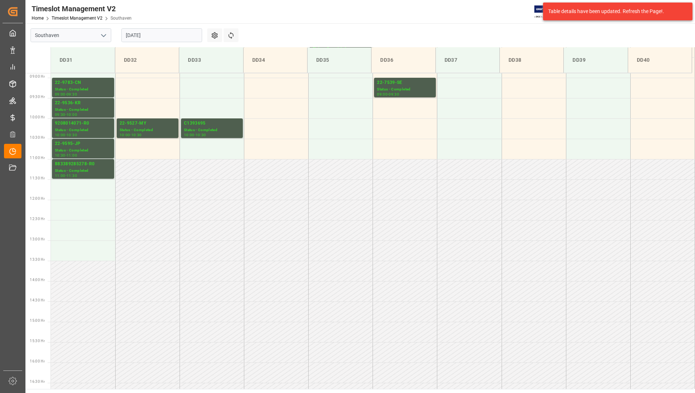
click at [150, 35] on input "[DATE]" at bounding box center [161, 35] width 81 height 14
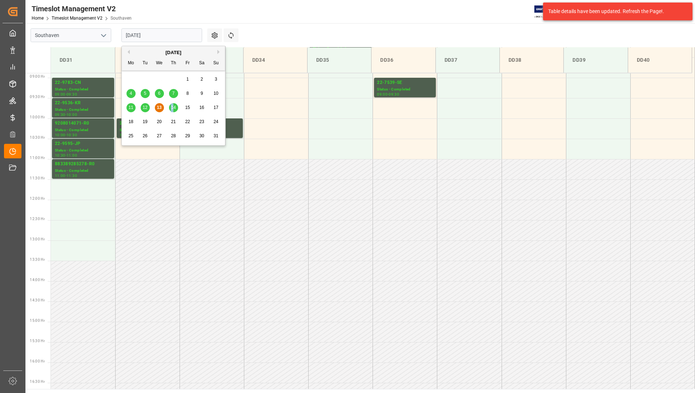
click at [173, 104] on div "14" at bounding box center [173, 107] width 9 height 9
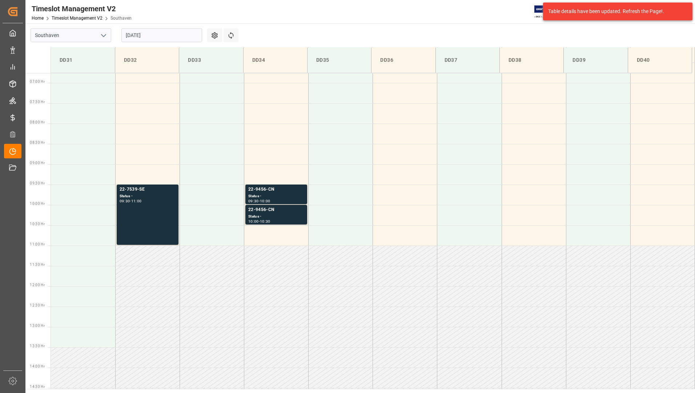
scroll to position [274, 0]
click at [145, 206] on div "22-7539-SE Status - 09:30 - 11:00" at bounding box center [148, 215] width 56 height 57
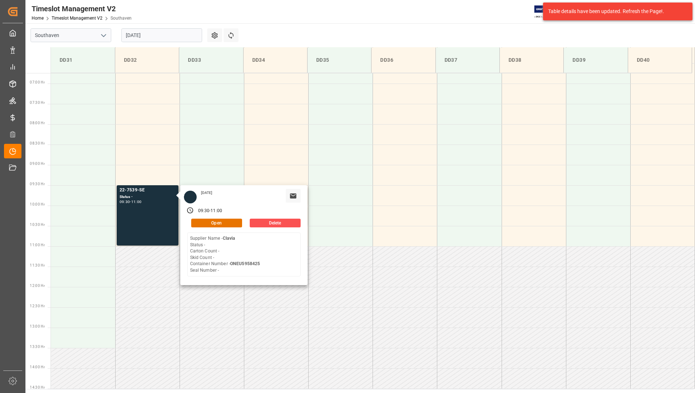
click at [335, 29] on main "Southaven [DATE] Settings Refresh Time Slots DD31 DD32 DD33 DD34 DD35 DD36 DD37…" at bounding box center [359, 206] width 668 height 366
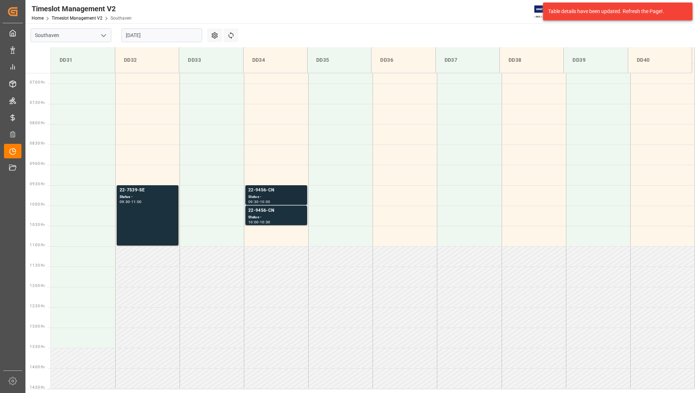
click at [264, 191] on div "22-9456-CN" at bounding box center [276, 190] width 56 height 7
click at [296, 217] on div "Status -" at bounding box center [276, 217] width 56 height 6
click at [198, 193] on td at bounding box center [212, 195] width 64 height 20
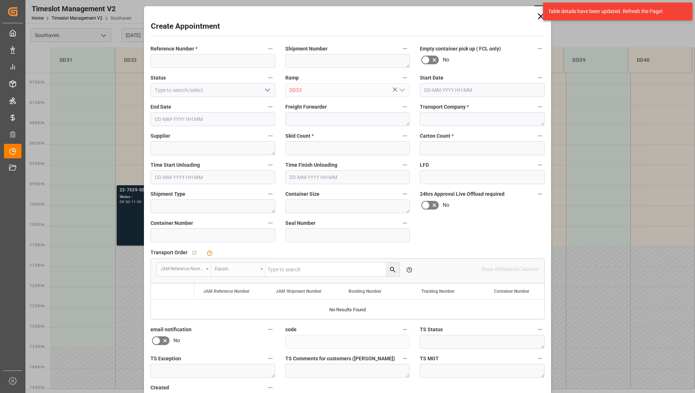
type input "[DATE] 09:30"
type input "[DATE] 10:00"
click at [189, 62] on input at bounding box center [212, 61] width 125 height 14
type input "22-7539-SE"
click at [452, 120] on textarea at bounding box center [482, 119] width 125 height 14
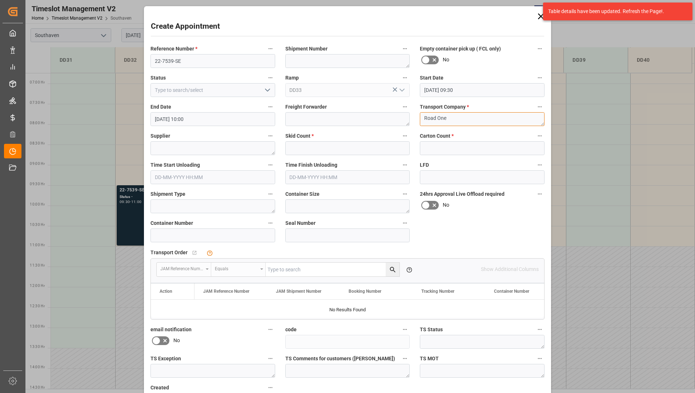
type textarea "Road One"
click at [357, 151] on input "text" at bounding box center [347, 148] width 125 height 14
type input "0"
click at [446, 150] on input "text" at bounding box center [482, 148] width 125 height 14
type input "0"
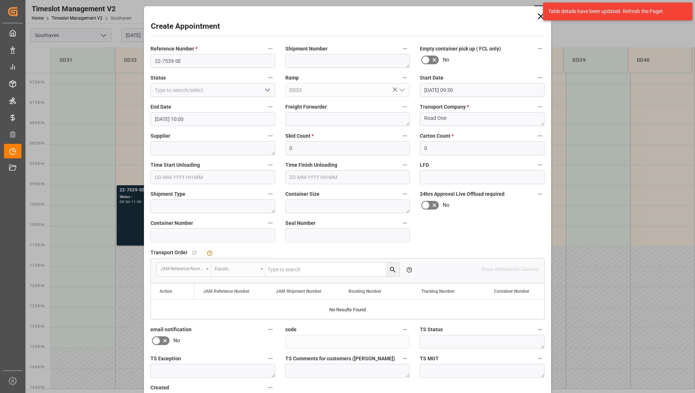
click at [261, 92] on button "open menu" at bounding box center [266, 90] width 11 height 11
click at [220, 155] on div "New appointment" at bounding box center [213, 155] width 124 height 16
type input "New appointment"
click at [220, 155] on textarea at bounding box center [212, 148] width 125 height 14
type textarea "Clavia"
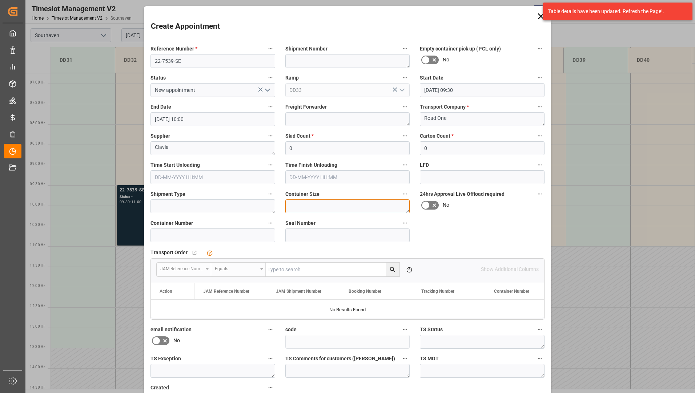
click at [290, 206] on textarea at bounding box center [347, 207] width 125 height 14
click at [237, 236] on input at bounding box center [212, 236] width 125 height 14
paste input "TRHU4276676-"
type input "TRHU4276676"
click at [305, 209] on textarea at bounding box center [347, 207] width 125 height 14
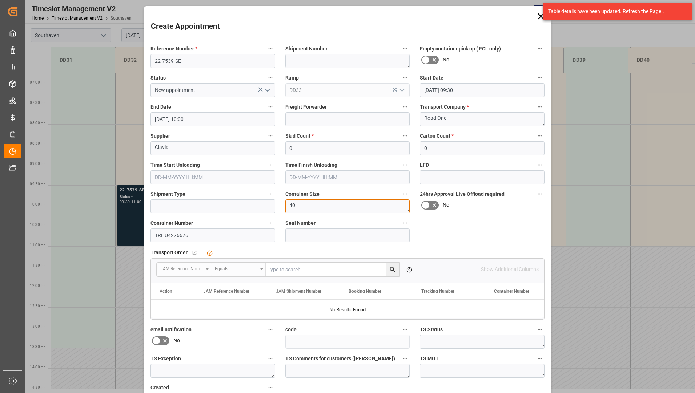
type textarea "40"
click at [474, 226] on div "Reference Number * 22-7539-SE Shipment Number Empty container pick up ( FCL onl…" at bounding box center [347, 225] width 404 height 368
click at [305, 67] on textarea at bounding box center [347, 61] width 125 height 14
paste textarea "72157"
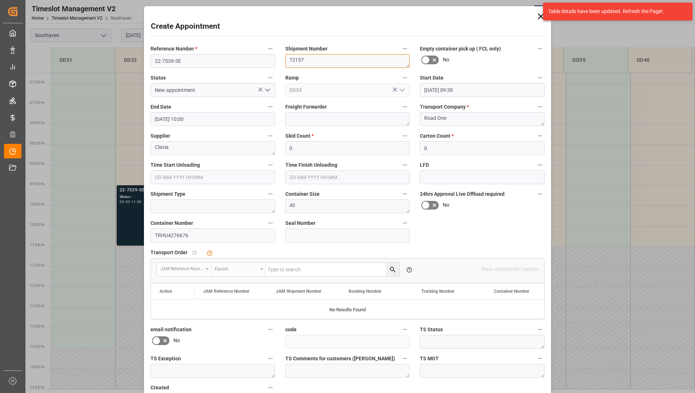
type textarea "72157"
click at [431, 179] on input at bounding box center [482, 177] width 125 height 14
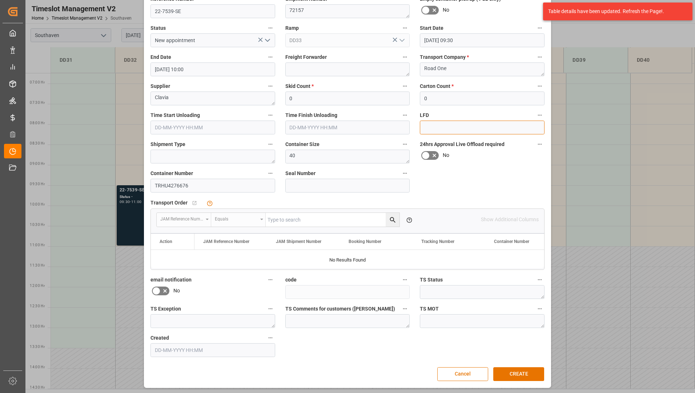
scroll to position [51, 0]
click at [507, 372] on button "CREATE" at bounding box center [518, 373] width 51 height 14
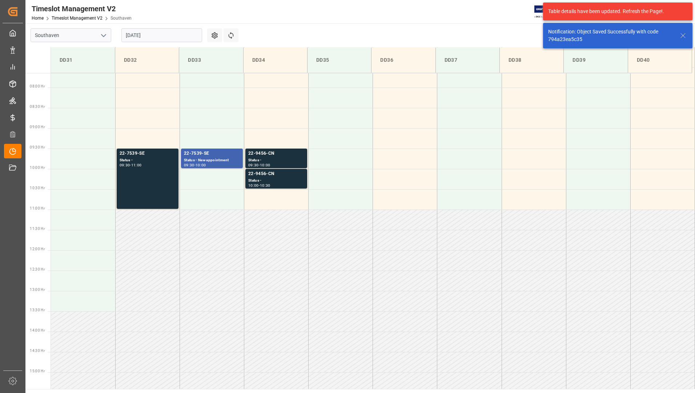
scroll to position [321, 0]
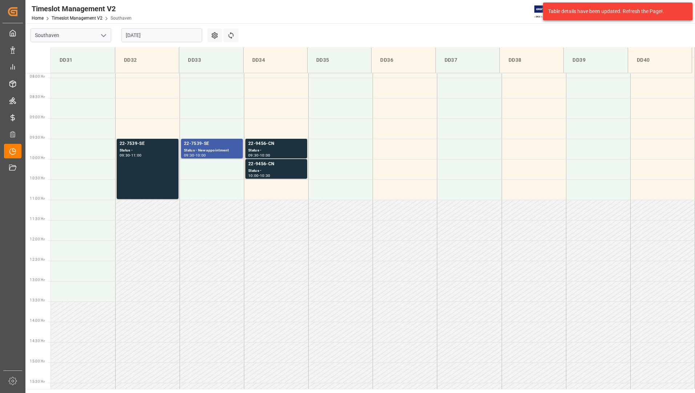
click at [233, 149] on div "Status - New appointment" at bounding box center [212, 151] width 56 height 6
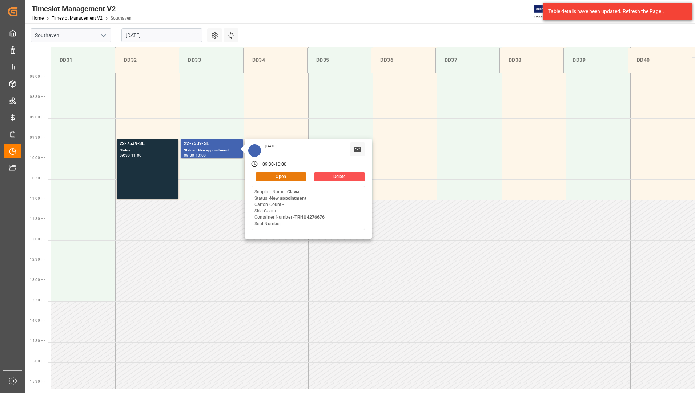
click at [263, 178] on button "Open" at bounding box center [280, 176] width 51 height 9
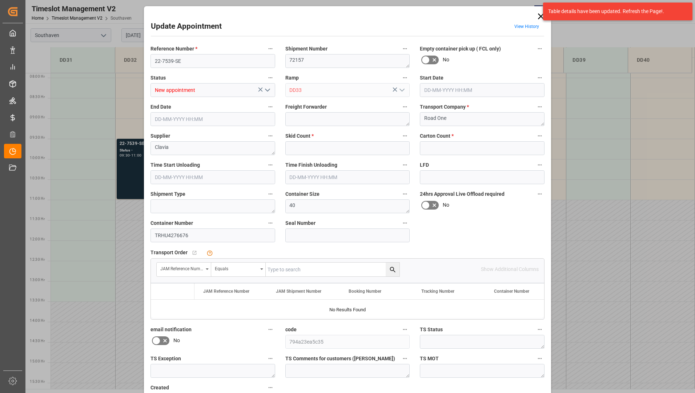
type input "0"
type input "[DATE] 09:30"
type input "[DATE] 10:00"
type input "[DATE] 19:54"
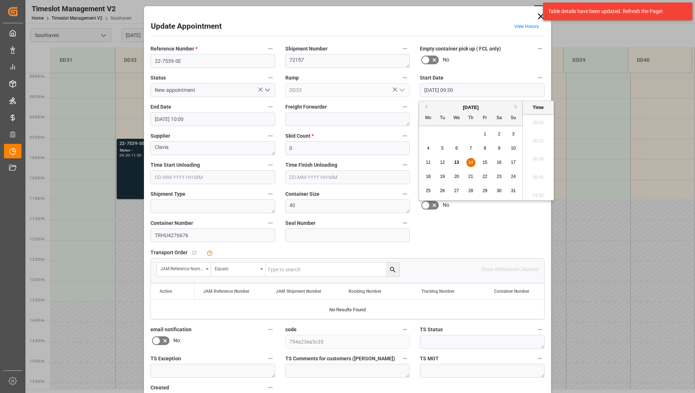
click at [532, 93] on input "[DATE] 09:30" at bounding box center [482, 90] width 125 height 14
click at [467, 161] on div "14" at bounding box center [470, 162] width 9 height 9
click at [536, 193] on li "11:00" at bounding box center [538, 193] width 31 height 18
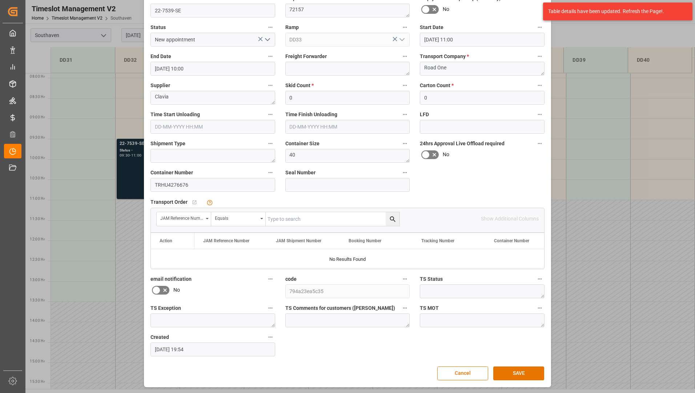
scroll to position [51, 0]
click at [498, 370] on button "SAVE" at bounding box center [518, 373] width 51 height 14
click at [527, 36] on input "[DATE] 11:00" at bounding box center [482, 39] width 125 height 14
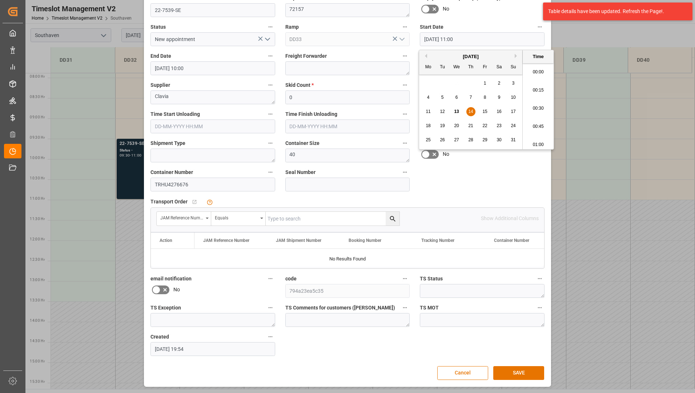
scroll to position [766, 0]
click at [540, 68] on li "10:30" at bounding box center [538, 70] width 31 height 18
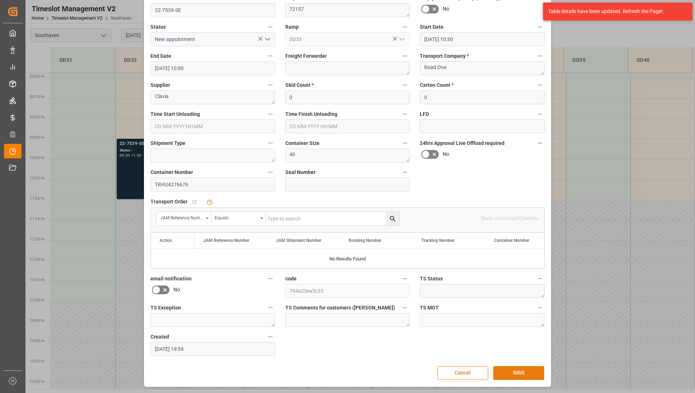
click at [528, 375] on button "SAVE" at bounding box center [518, 373] width 51 height 14
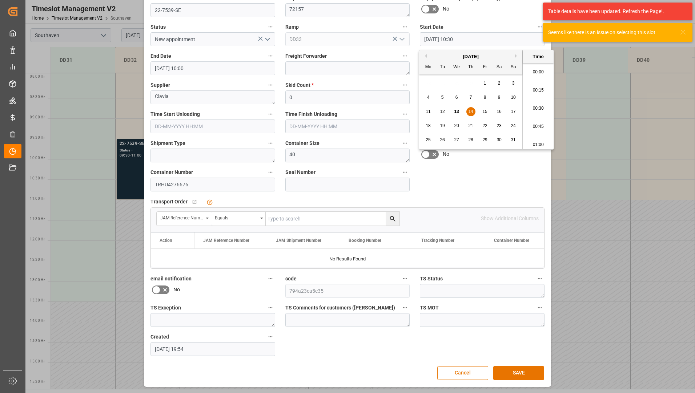
click at [529, 41] on input "[DATE] 10:30" at bounding box center [482, 39] width 125 height 14
click at [538, 69] on li "10:00" at bounding box center [538, 70] width 31 height 18
type input "[DATE] 10:00"
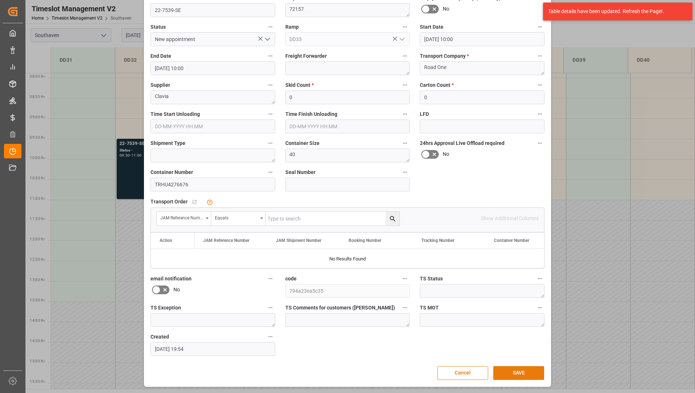
click at [524, 374] on button "SAVE" at bounding box center [518, 373] width 51 height 14
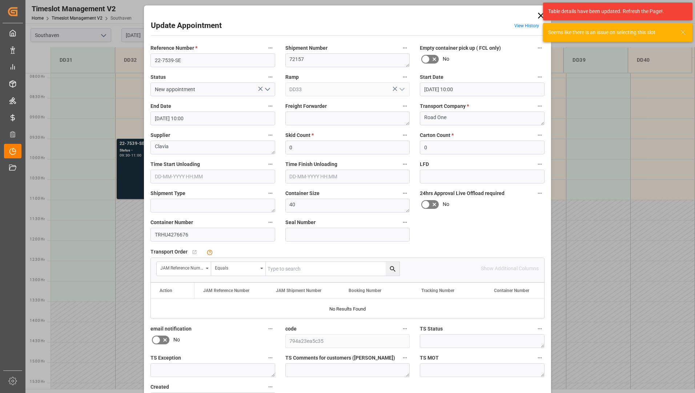
scroll to position [0, 0]
click at [541, 13] on div "Table details have been updated. Refresh the Page!. Seems like there is an issu…" at bounding box center [617, 22] width 154 height 44
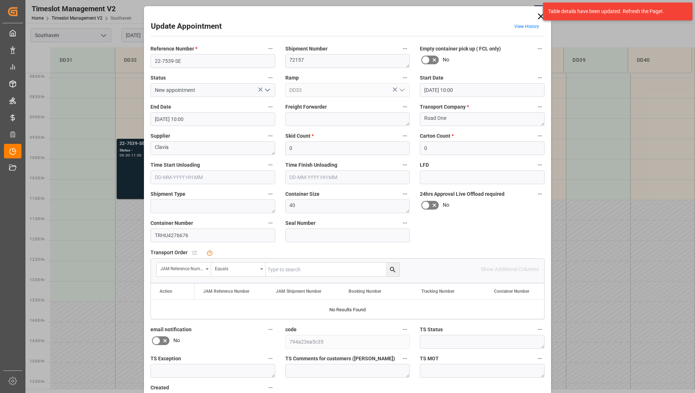
click at [539, 15] on icon at bounding box center [541, 16] width 10 height 10
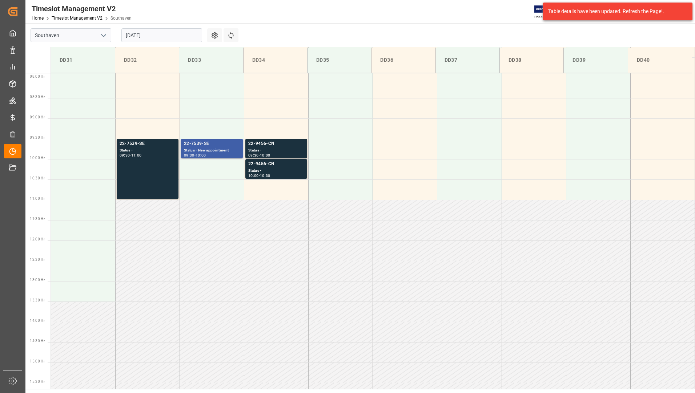
click at [213, 143] on div "22-7539-SE" at bounding box center [212, 143] width 56 height 7
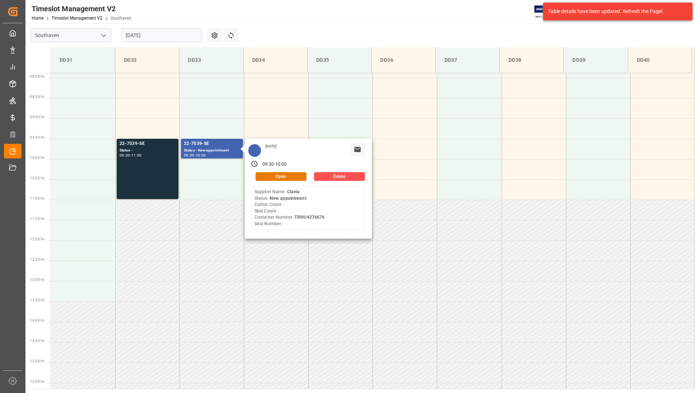
click at [288, 176] on button "Open" at bounding box center [280, 176] width 51 height 9
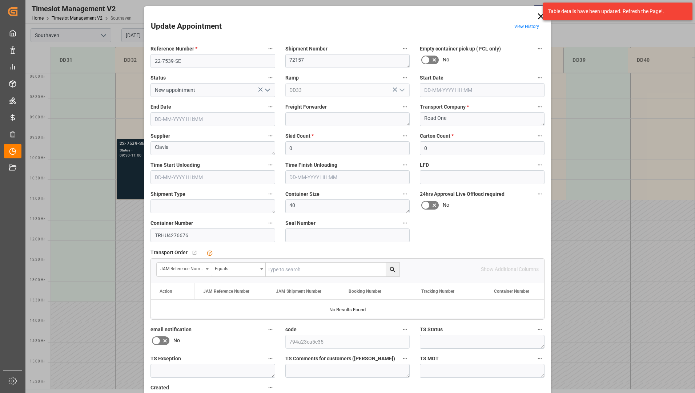
type input "[DATE] 09:30"
type input "[DATE] 10:00"
type input "[DATE] 19:54"
click at [207, 116] on input "[DATE] 10:00" at bounding box center [212, 119] width 125 height 14
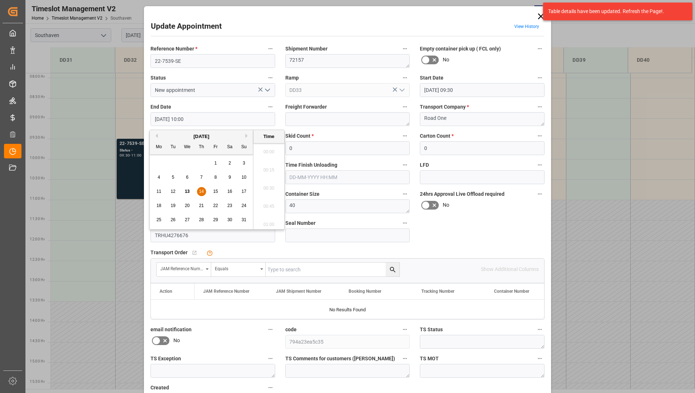
scroll to position [693, 0]
click at [201, 191] on span "14" at bounding box center [201, 191] width 5 height 5
click at [267, 218] on li "11:00" at bounding box center [268, 222] width 31 height 18
type input "[DATE] 11:00"
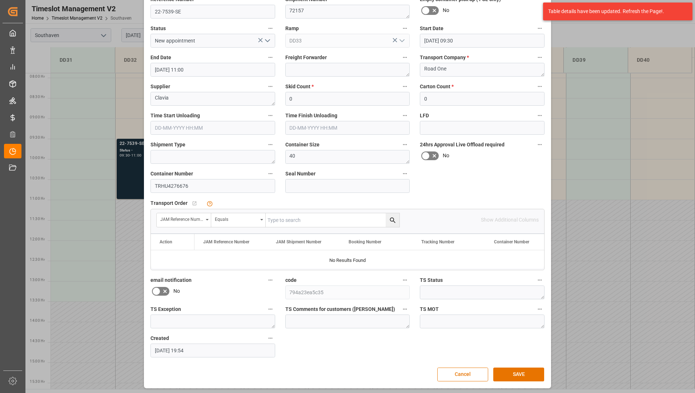
scroll to position [51, 0]
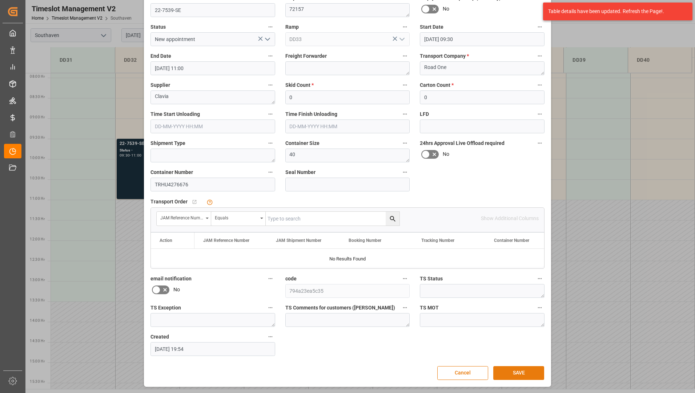
click at [506, 371] on button "SAVE" at bounding box center [518, 373] width 51 height 14
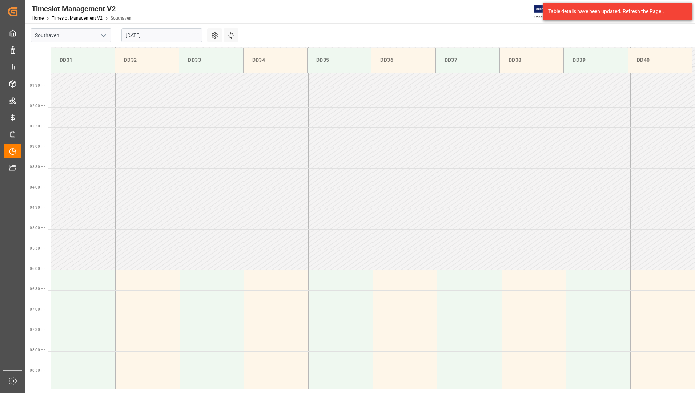
scroll to position [41, 0]
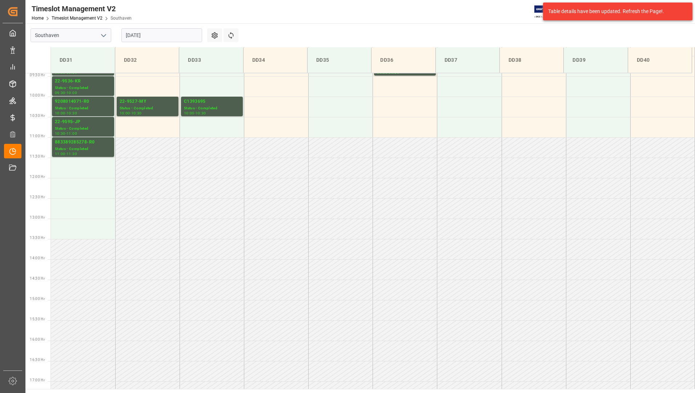
scroll to position [165, 0]
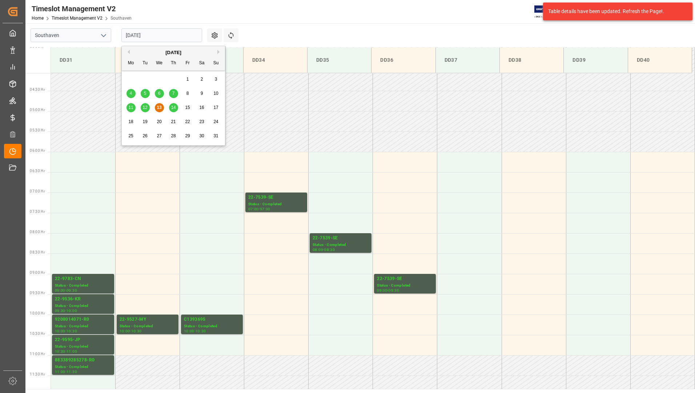
click at [177, 35] on input "[DATE]" at bounding box center [161, 35] width 81 height 14
click at [174, 107] on span "14" at bounding box center [173, 107] width 5 height 5
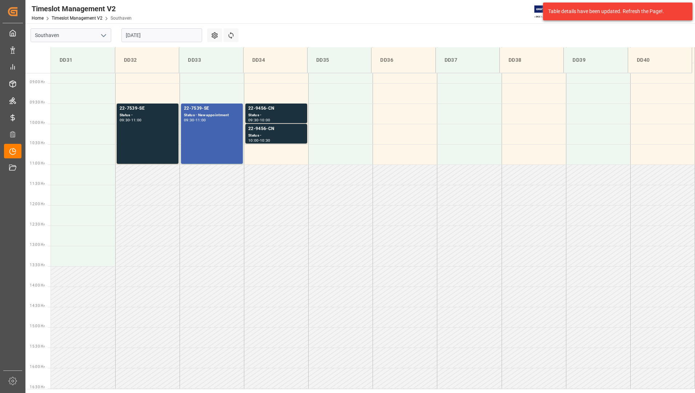
scroll to position [311, 0]
